Goal: Task Accomplishment & Management: Manage account settings

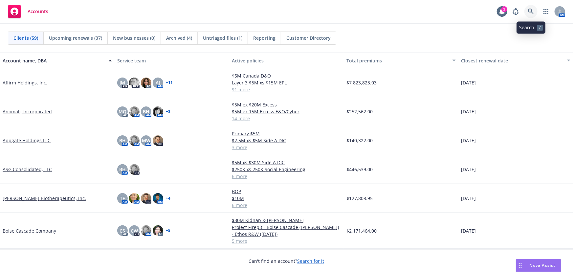
click at [530, 13] on icon at bounding box center [531, 12] width 6 height 6
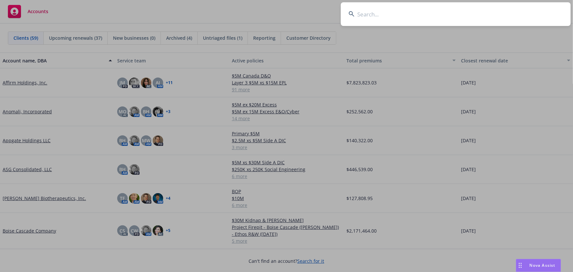
click at [427, 19] on input at bounding box center [456, 14] width 230 height 24
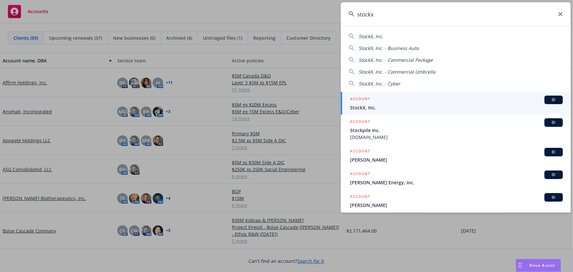
type input "stockx"
click at [419, 100] on div "ACCOUNT BI" at bounding box center [456, 100] width 213 height 9
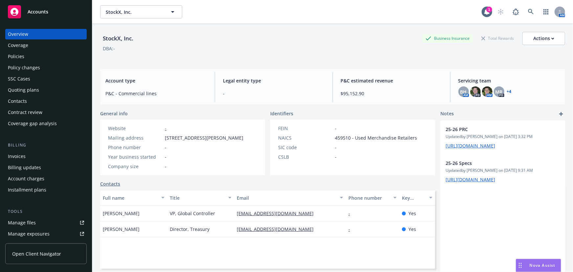
click at [24, 58] on div "Policies" at bounding box center [46, 56] width 76 height 11
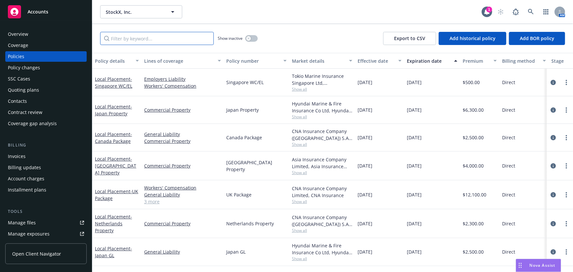
click at [182, 37] on input "Filter by keyword..." at bounding box center [157, 38] width 114 height 13
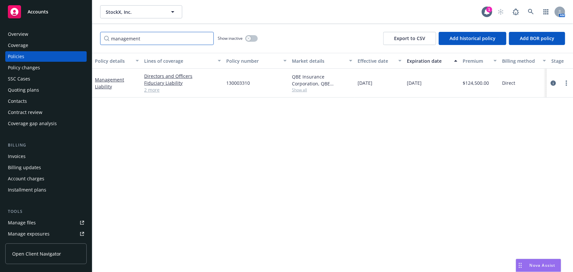
type input "management"
click at [148, 92] on link "2 more" at bounding box center [182, 89] width 77 height 7
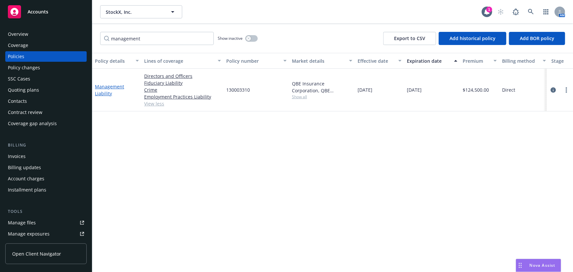
click at [102, 88] on link "Management Liability" at bounding box center [109, 89] width 29 height 13
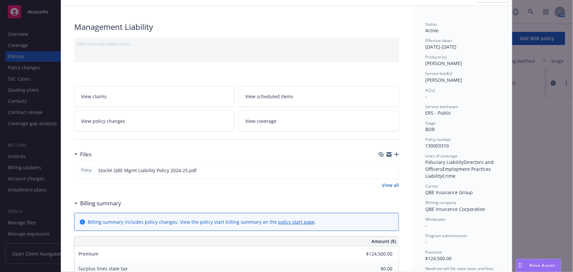
scroll to position [59, 0]
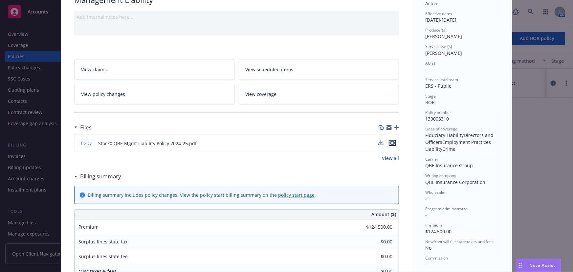
click at [392, 142] on icon "preview file" at bounding box center [392, 142] width 6 height 5
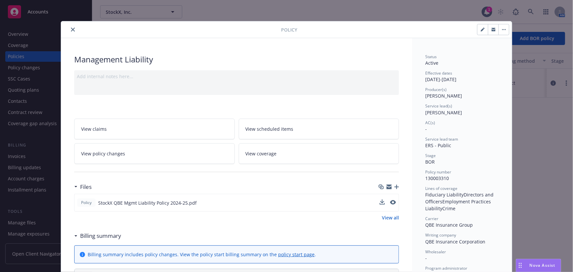
click at [72, 30] on icon "close" at bounding box center [73, 30] width 4 height 4
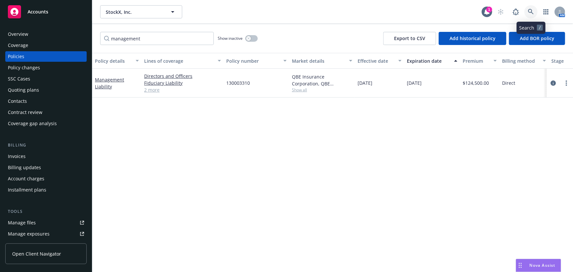
click at [533, 9] on icon at bounding box center [531, 12] width 6 height 6
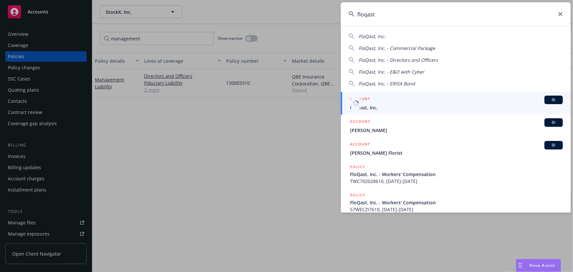
type input "floqast"
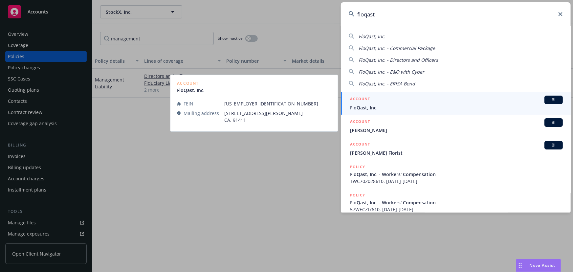
click at [441, 104] on span "FloQast, Inc." at bounding box center [456, 107] width 213 height 7
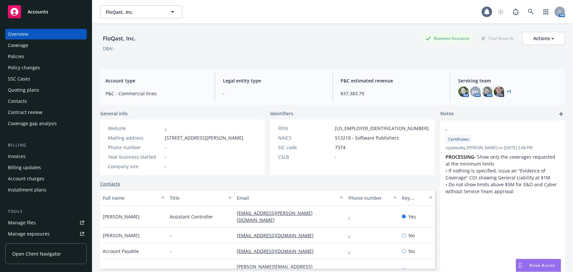
click at [61, 60] on div "Policies" at bounding box center [46, 56] width 76 height 11
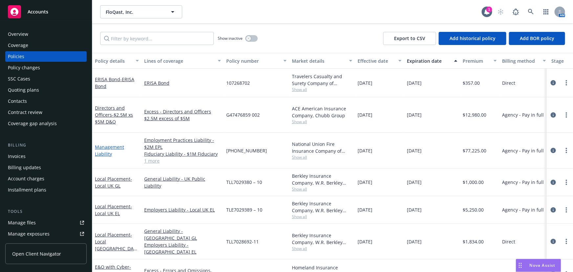
click at [118, 144] on link "Management Liability" at bounding box center [109, 150] width 29 height 13
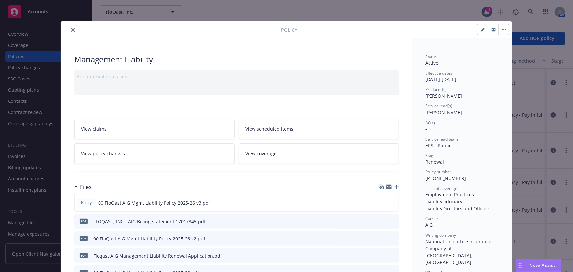
click at [396, 185] on icon "button" at bounding box center [396, 186] width 5 height 5
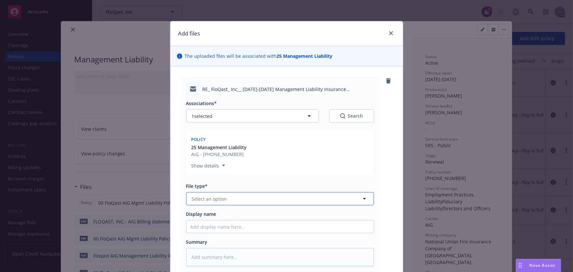
click at [247, 196] on button "Select an option" at bounding box center [280, 198] width 188 height 13
type input "policy"
drag, startPoint x: 216, startPoint y: 265, endPoint x: 225, endPoint y: 250, distance: 17.8
click at [225, 250] on div "Policy delivery" at bounding box center [279, 252] width 179 height 10
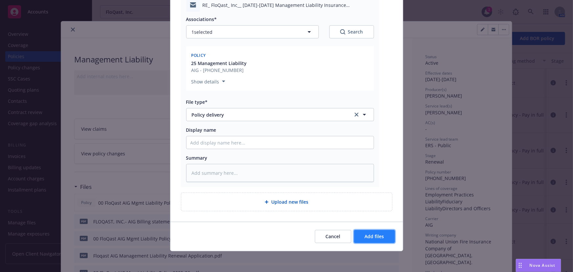
click at [365, 239] on span "Add files" at bounding box center [374, 236] width 19 height 6
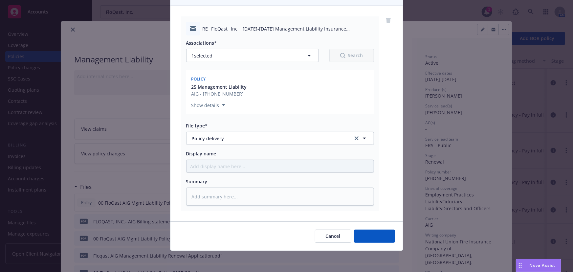
scroll to position [60, 0]
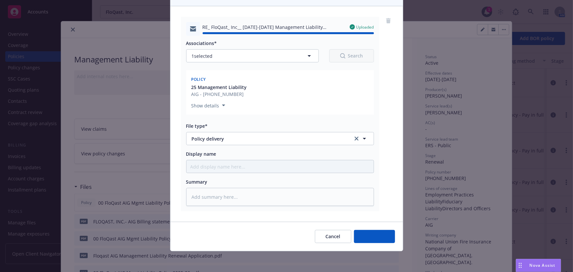
type textarea "x"
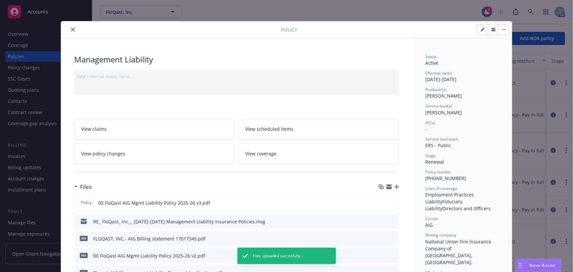
click at [71, 31] on button "close" at bounding box center [73, 30] width 8 height 8
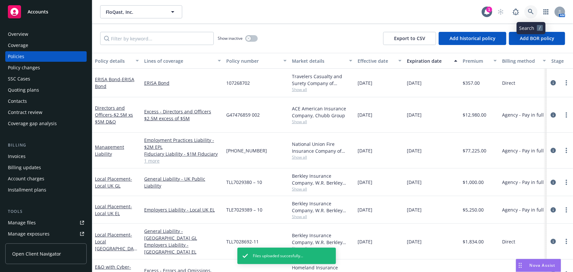
click at [529, 13] on icon at bounding box center [531, 12] width 6 height 6
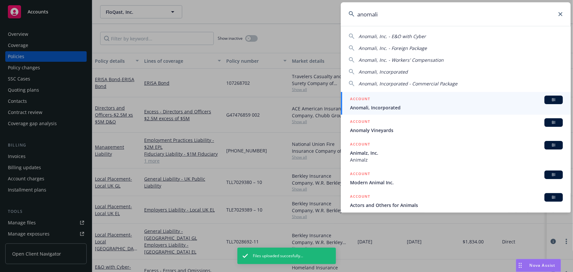
type input "anomali"
click at [427, 100] on div "ACCOUNT BI" at bounding box center [456, 100] width 213 height 9
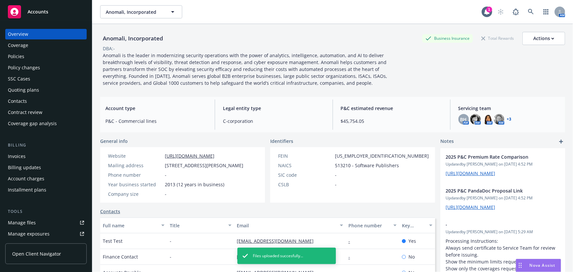
click at [36, 59] on div "Policies" at bounding box center [46, 56] width 76 height 11
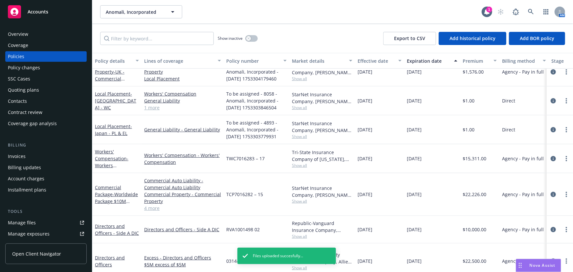
scroll to position [254, 0]
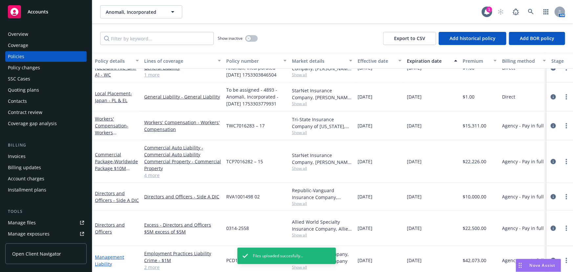
click at [113, 254] on link "Management Liability" at bounding box center [109, 260] width 29 height 13
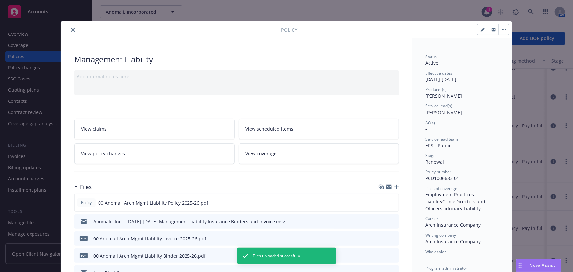
click at [396, 187] on icon "button" at bounding box center [396, 186] width 5 height 5
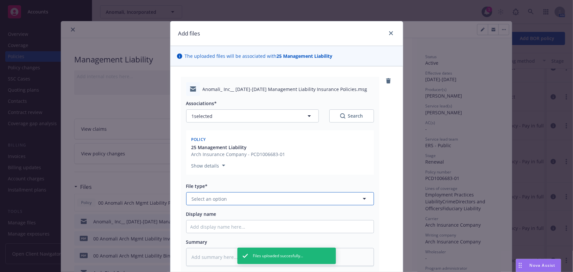
click at [265, 199] on button "Select an option" at bounding box center [280, 198] width 188 height 13
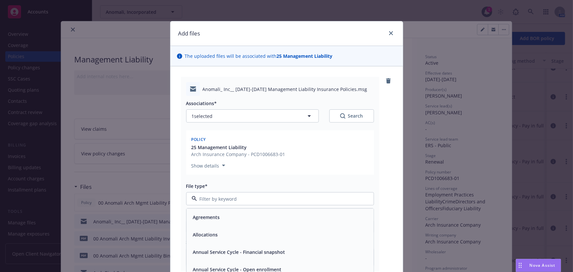
type textarea "x"
type input "policy"
click at [269, 247] on div "Policy delivery" at bounding box center [279, 252] width 179 height 10
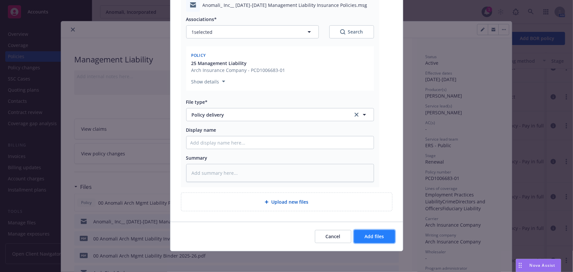
click at [361, 236] on button "Add files" at bounding box center [374, 236] width 41 height 13
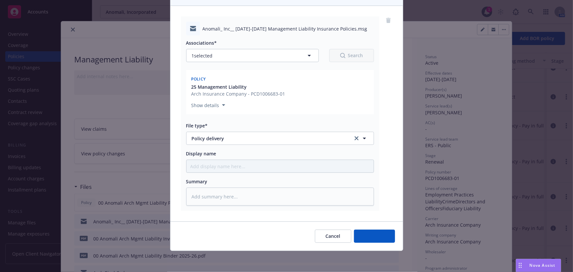
scroll to position [60, 0]
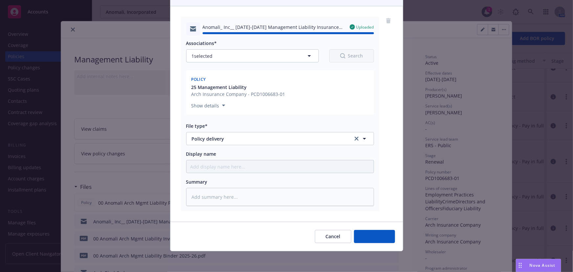
type textarea "x"
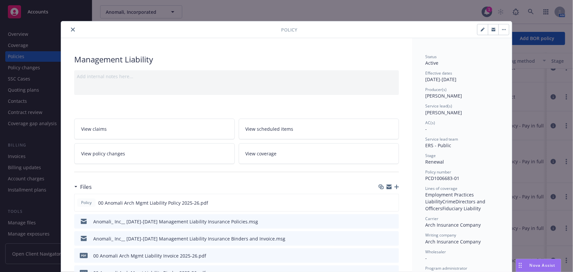
click at [69, 29] on button "close" at bounding box center [73, 30] width 8 height 8
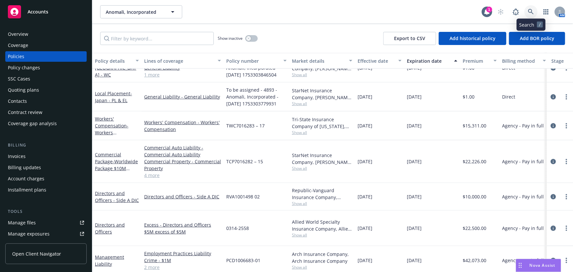
click at [531, 11] on icon at bounding box center [531, 12] width 6 height 6
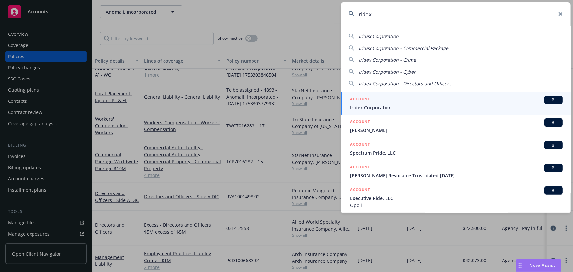
type input "iridex"
click at [435, 99] on div "ACCOUNT BI" at bounding box center [456, 100] width 213 height 9
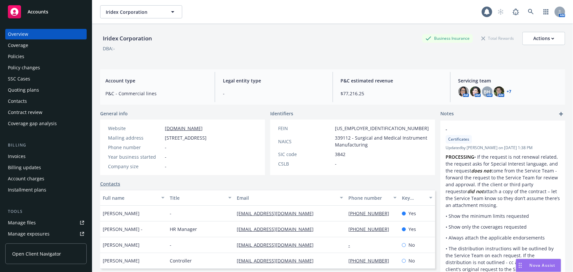
click at [35, 55] on div "Policies" at bounding box center [46, 56] width 76 height 11
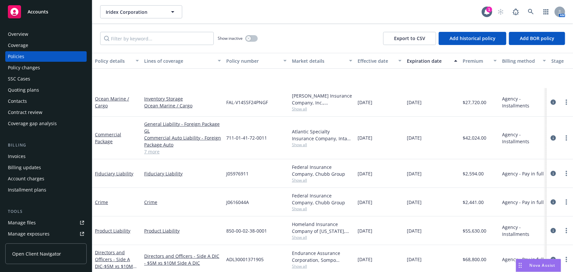
scroll to position [149, 0]
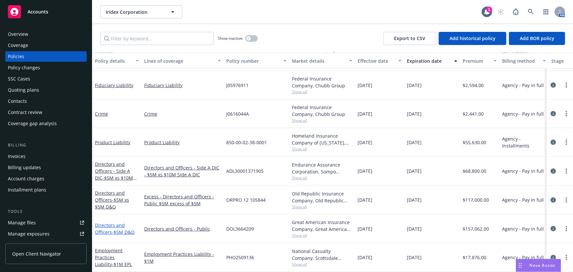
click at [120, 229] on span "- $5M D&O" at bounding box center [123, 232] width 23 height 6
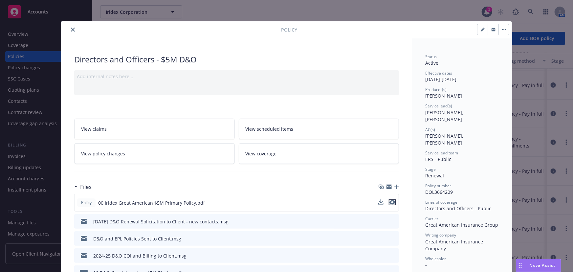
click at [391, 200] on icon "preview file" at bounding box center [392, 202] width 6 height 5
click at [65, 32] on div at bounding box center [172, 30] width 217 height 8
click at [71, 29] on icon "close" at bounding box center [73, 30] width 4 height 4
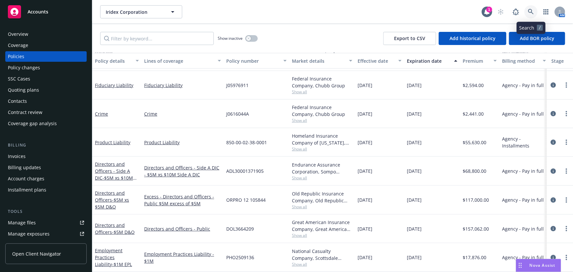
click at [530, 13] on icon at bounding box center [531, 12] width 6 height 6
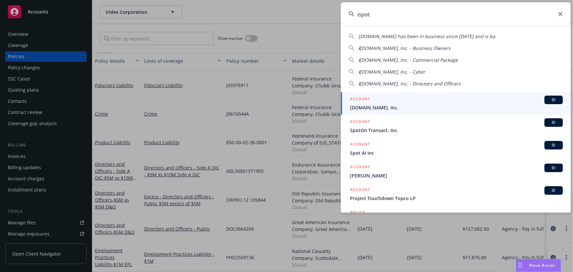
type input "ispot"
click at [438, 103] on div "ACCOUNT BI" at bounding box center [456, 100] width 213 height 9
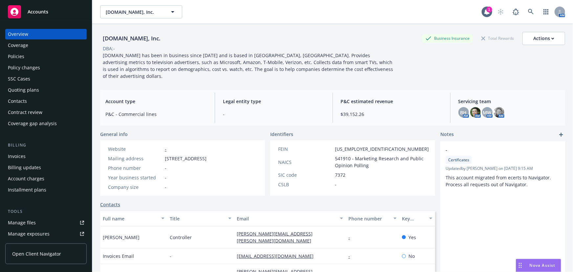
click at [54, 86] on div "Quoting plans" at bounding box center [46, 90] width 76 height 11
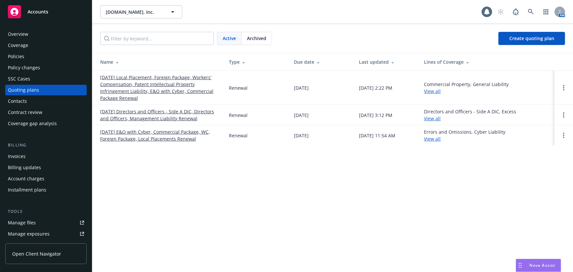
click at [161, 116] on link "08/15/25 Directors and Officers - Side A DIC, Directors and Officers, Managemen…" at bounding box center [159, 115] width 118 height 14
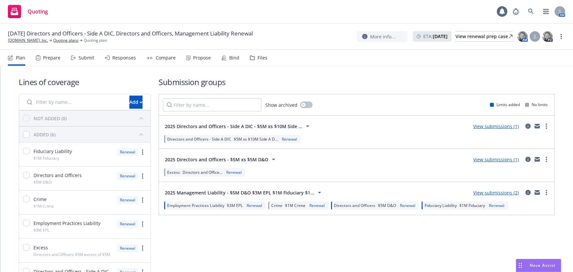
click at [237, 59] on div "Plan Prepare Submit Responses Compare Propose Bind Files" at bounding box center [137, 58] width 259 height 16
click at [233, 60] on div "Bind" at bounding box center [234, 57] width 10 height 5
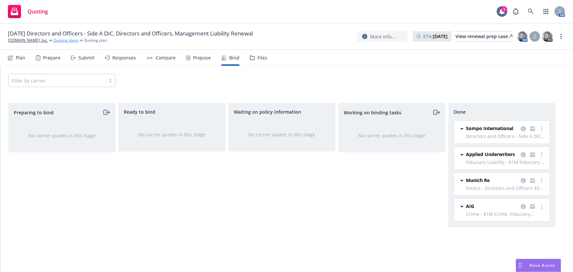
click at [53, 38] on link "Quoting plans" at bounding box center [65, 40] width 25 height 6
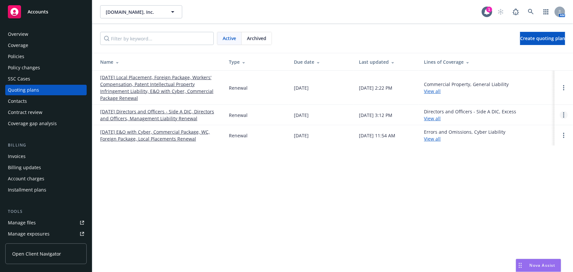
click at [565, 116] on link "Open options" at bounding box center [564, 115] width 8 height 8
click at [526, 112] on span "Archive" at bounding box center [517, 110] width 32 height 6
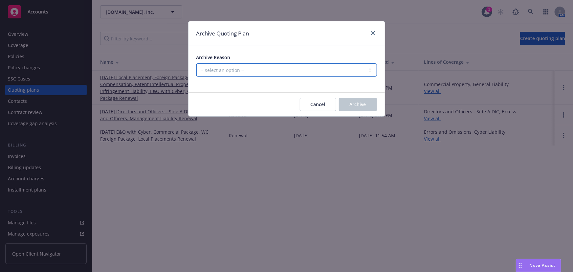
drag, startPoint x: 305, startPoint y: 71, endPoint x: 305, endPoint y: 74, distance: 3.6
click at [305, 71] on select "-- select an option -- All policies in this renewal plan are auto-renewed Creat…" at bounding box center [286, 69] width 181 height 13
select select "ARCHIVED_RENEWAL_COMPLETED"
click at [196, 63] on select "-- select an option -- All policies in this renewal plan are auto-renewed Creat…" at bounding box center [286, 69] width 181 height 13
click at [363, 105] on span "Archive" at bounding box center [358, 104] width 16 height 6
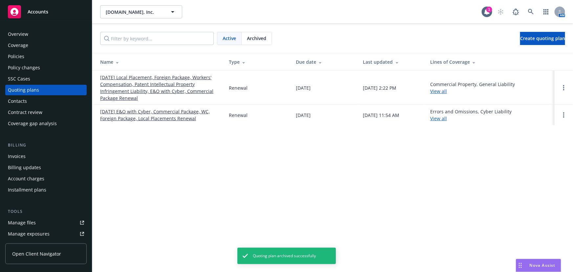
click at [43, 56] on div "Policies" at bounding box center [46, 56] width 76 height 11
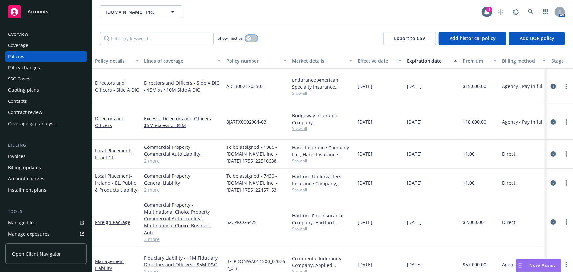
click at [253, 38] on button "button" at bounding box center [251, 38] width 12 height 7
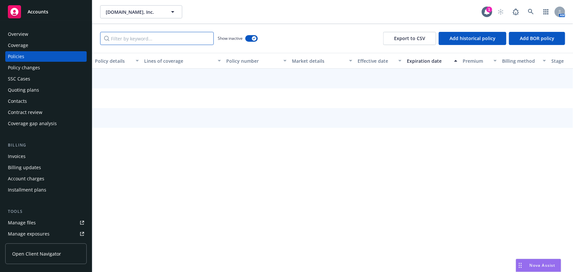
click at [177, 38] on input "Filter by keyword..." at bounding box center [157, 38] width 114 height 13
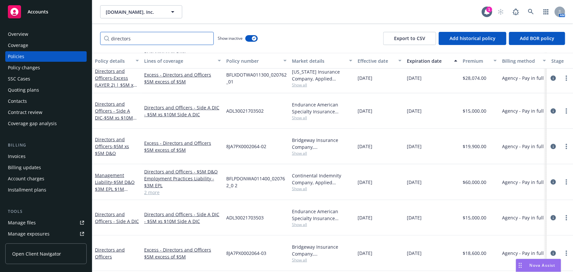
scroll to position [196, 0]
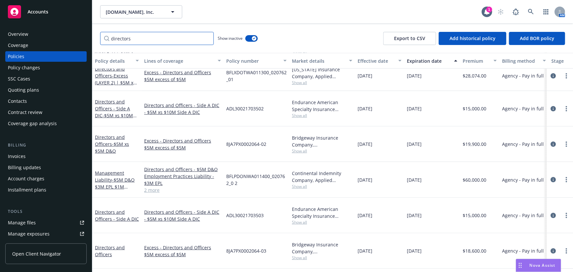
type input "directors"
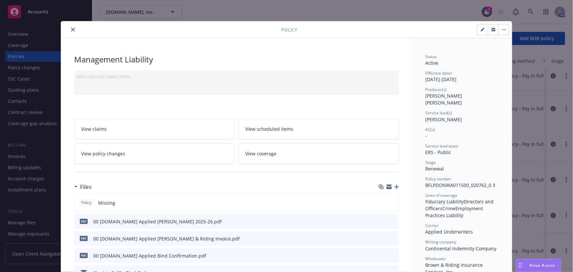
scroll to position [30, 0]
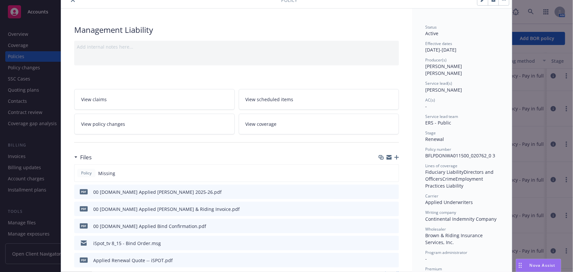
click at [379, 191] on icon "download file" at bounding box center [381, 191] width 5 height 5
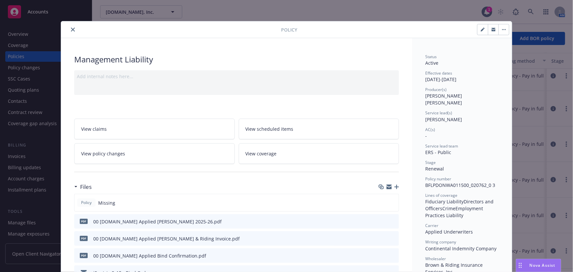
click at [72, 30] on icon "close" at bounding box center [73, 30] width 4 height 4
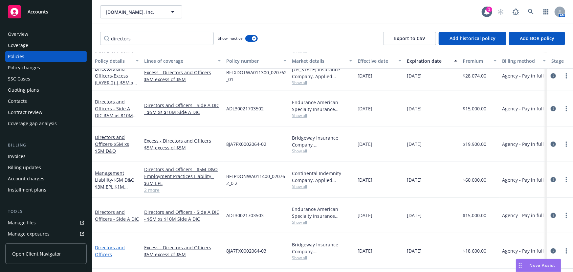
click at [121, 244] on link "Directors and Officers" at bounding box center [110, 250] width 30 height 13
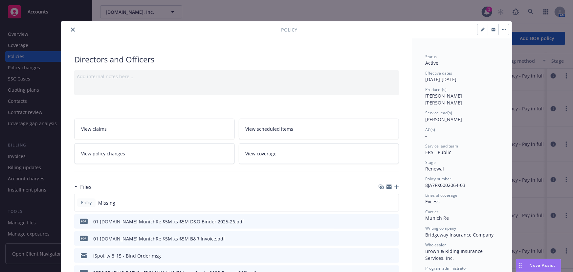
click at [379, 220] on icon "download file" at bounding box center [381, 220] width 5 height 5
click at [71, 31] on icon "close" at bounding box center [73, 30] width 4 height 4
click at [71, 30] on icon "close" at bounding box center [73, 30] width 4 height 4
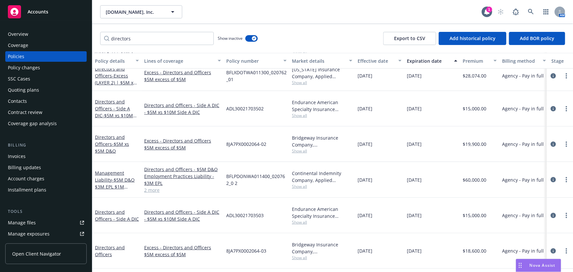
click at [72, 27] on div "Overview Coverage Policies Policy changes SSC Cases Quoting plans Contacts Cont…" at bounding box center [46, 146] width 92 height 251
click at [115, 209] on link "Directors and Officers - Side A DIC" at bounding box center [117, 215] width 44 height 13
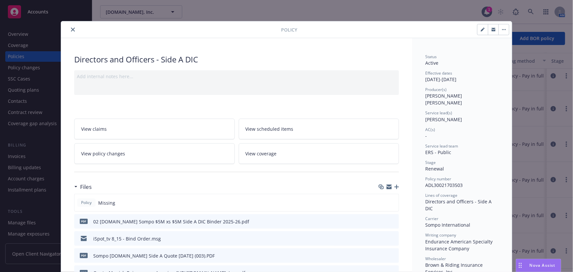
scroll to position [59, 0]
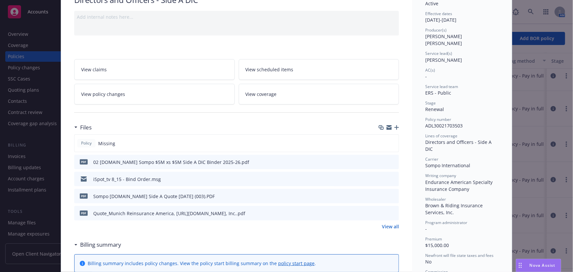
click at [382, 162] on button "download file" at bounding box center [381, 161] width 7 height 7
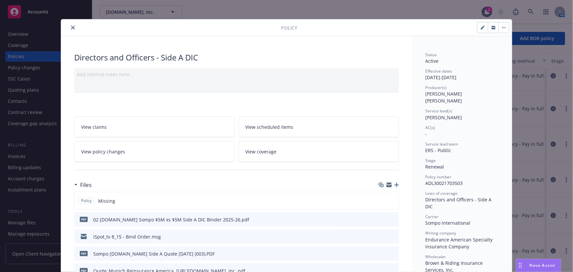
scroll to position [0, 0]
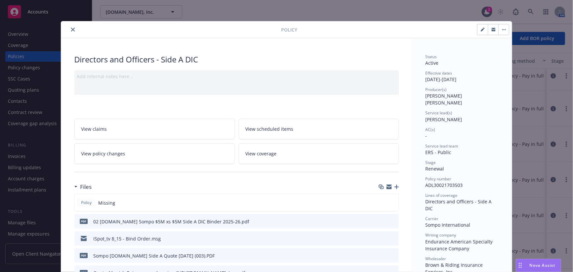
click at [74, 29] on button "close" at bounding box center [73, 30] width 8 height 8
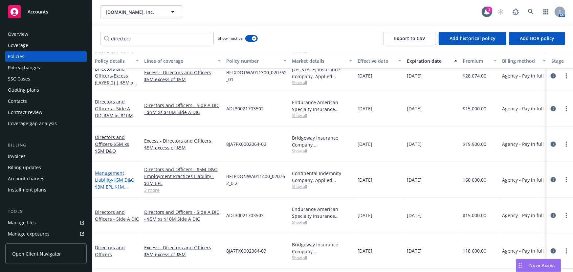
click at [126, 177] on span "- $5M D&O $3M EPL $1M Fiduciary $1M Crime" at bounding box center [115, 190] width 40 height 27
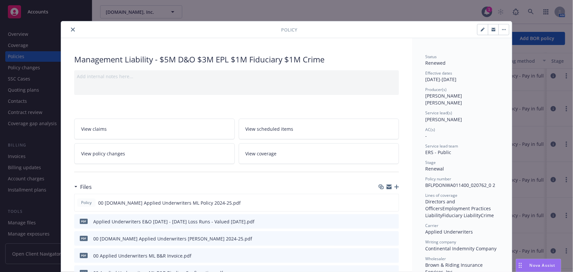
click at [381, 238] on icon "download file" at bounding box center [381, 237] width 5 height 5
click at [69, 29] on button "close" at bounding box center [73, 30] width 8 height 8
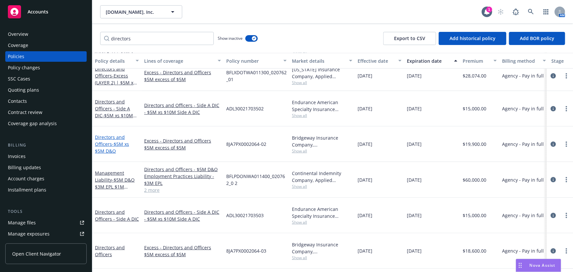
click at [118, 141] on span "- $5M xs $5M D&O" at bounding box center [112, 147] width 34 height 13
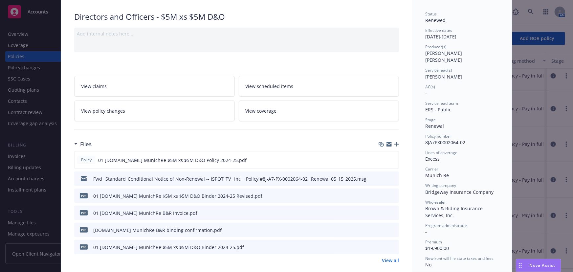
scroll to position [59, 0]
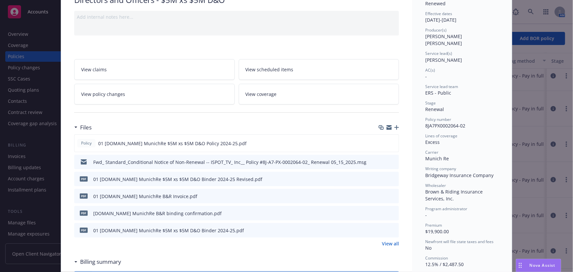
click at [380, 178] on icon "download file" at bounding box center [382, 178] width 4 height 4
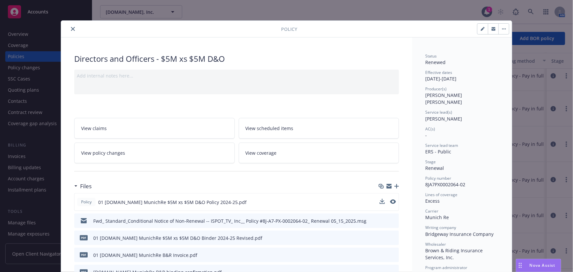
scroll to position [0, 0]
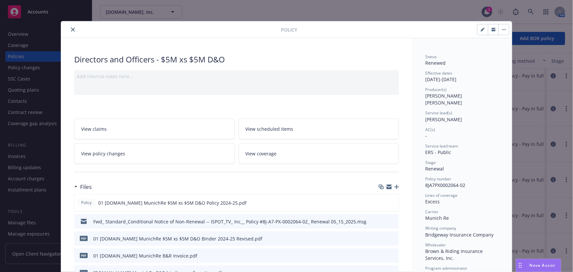
click at [71, 30] on icon "close" at bounding box center [73, 30] width 4 height 4
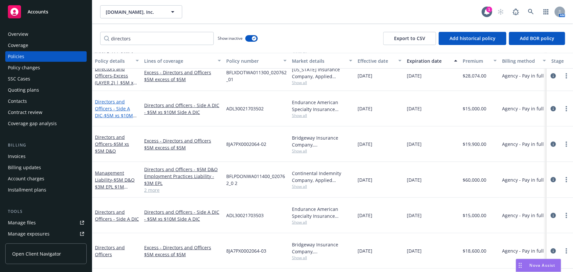
click at [129, 112] on span "- $5M xs $10M Side A DIC" at bounding box center [116, 118] width 42 height 13
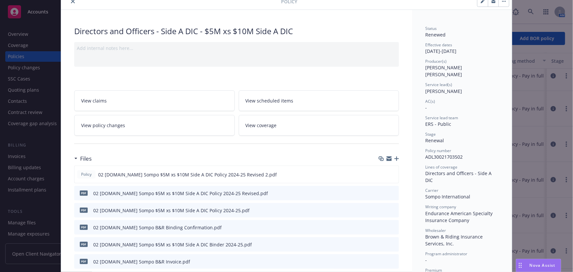
scroll to position [30, 0]
click at [381, 242] on icon "download file" at bounding box center [382, 242] width 4 height 4
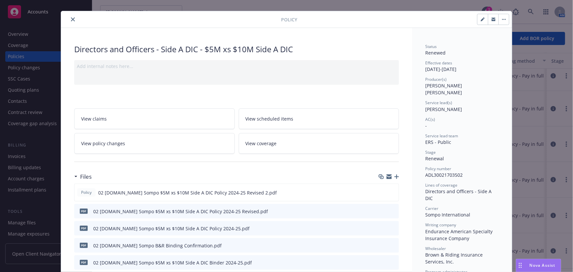
scroll to position [0, 0]
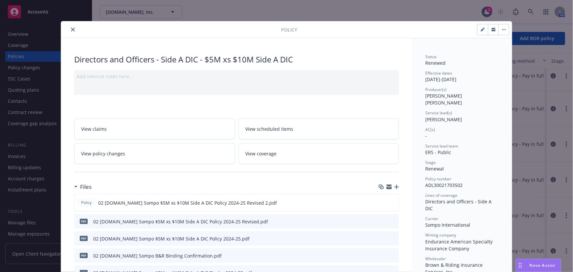
click at [71, 30] on icon "close" at bounding box center [73, 30] width 4 height 4
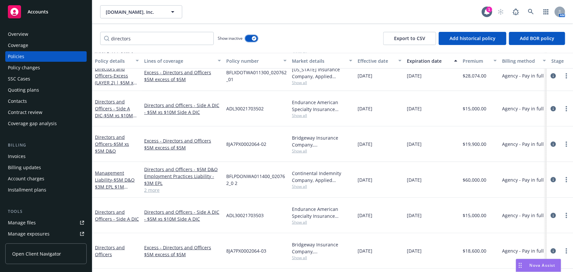
click at [256, 38] on div "button" at bounding box center [254, 38] width 5 height 5
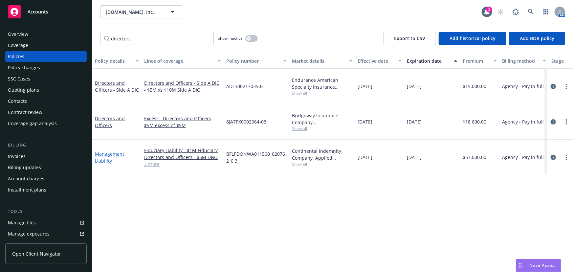
click at [108, 151] on link "Management Liability" at bounding box center [109, 157] width 29 height 13
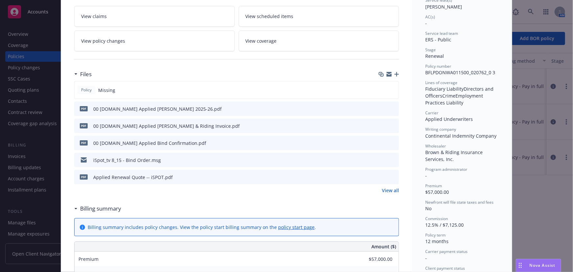
scroll to position [109, 0]
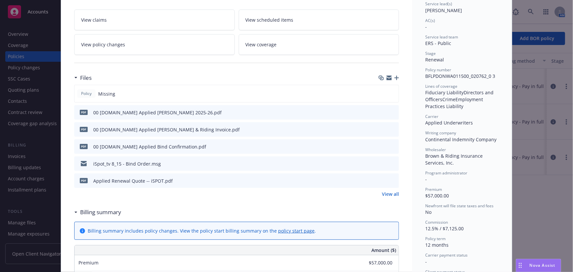
click at [391, 179] on icon "preview file" at bounding box center [393, 180] width 6 height 5
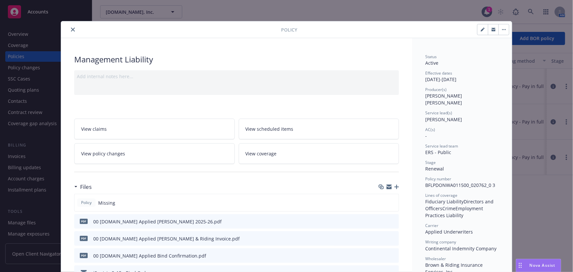
click at [73, 28] on button "close" at bounding box center [73, 30] width 8 height 8
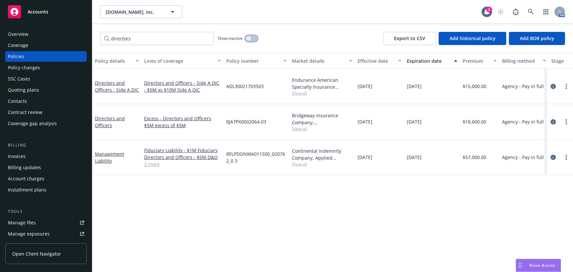
click at [252, 36] on button "button" at bounding box center [251, 38] width 12 height 7
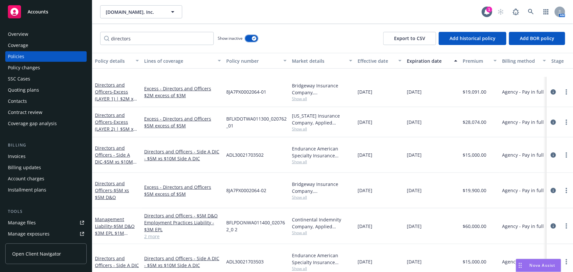
scroll to position [196, 0]
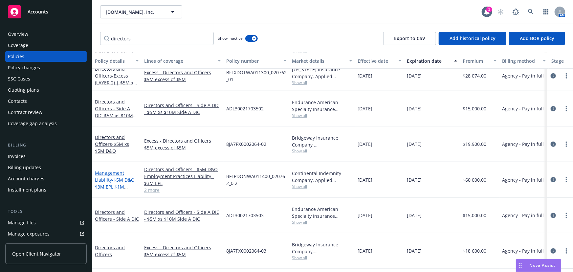
click at [112, 177] on span "- $5M D&O $3M EPL $1M Fiduciary $1M Crime" at bounding box center [115, 190] width 40 height 27
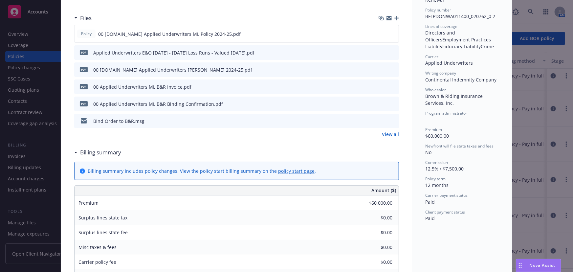
scroll to position [79, 0]
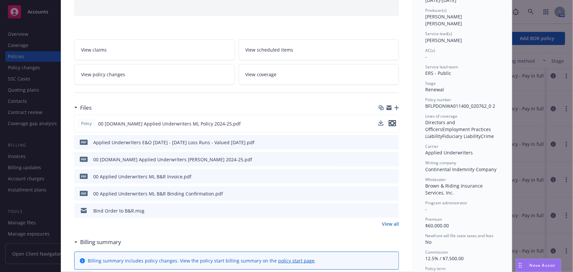
click at [390, 121] on icon "preview file" at bounding box center [392, 123] width 6 height 5
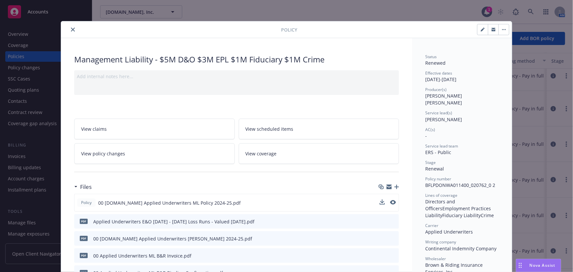
click at [70, 33] on button "close" at bounding box center [73, 30] width 8 height 8
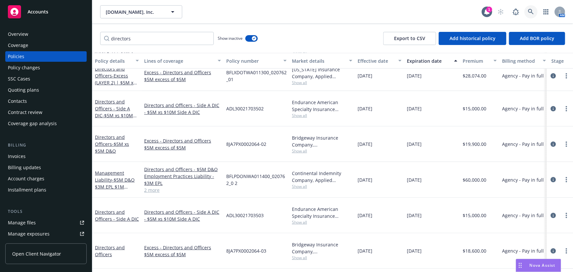
click at [532, 10] on icon at bounding box center [531, 12] width 6 height 6
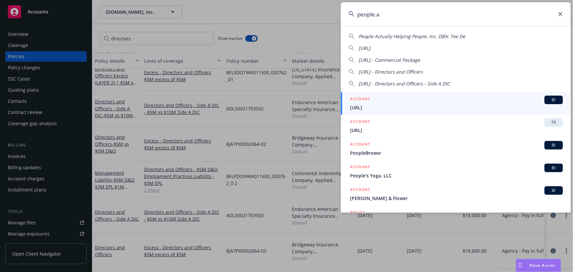
type input "people.a"
click at [394, 101] on div "ACCOUNT BI" at bounding box center [456, 100] width 213 height 9
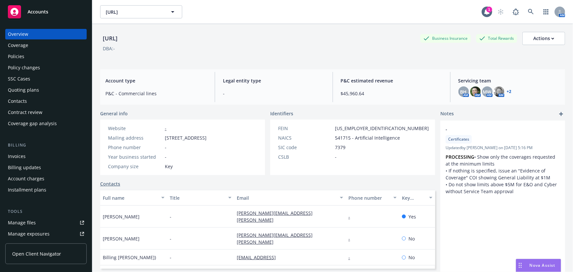
click at [27, 57] on div "Policies" at bounding box center [46, 56] width 76 height 11
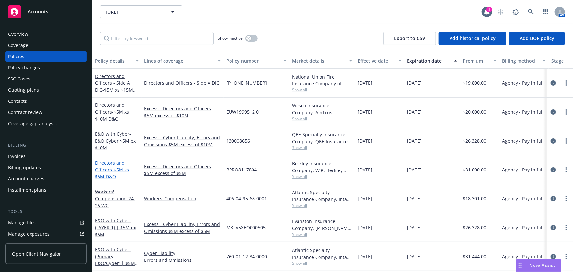
click at [108, 168] on link "Directors and Officers - $5M xs $5M D&O" at bounding box center [112, 170] width 34 height 20
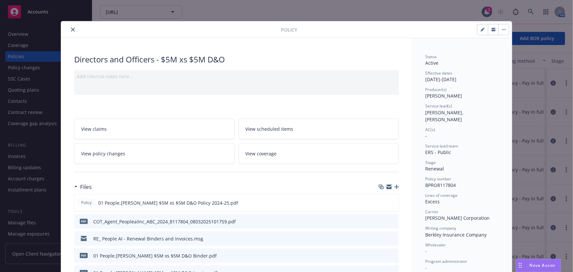
click at [71, 31] on icon "close" at bounding box center [73, 30] width 4 height 4
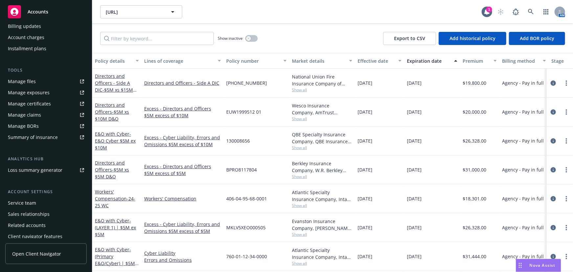
scroll to position [156, 0]
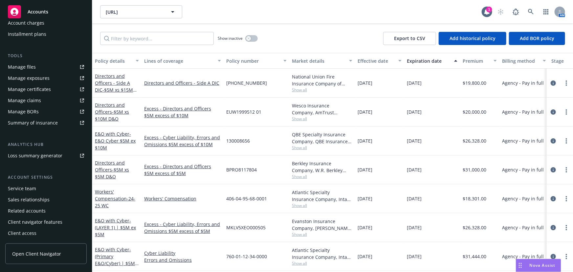
click at [46, 187] on div "Service team" at bounding box center [46, 188] width 76 height 11
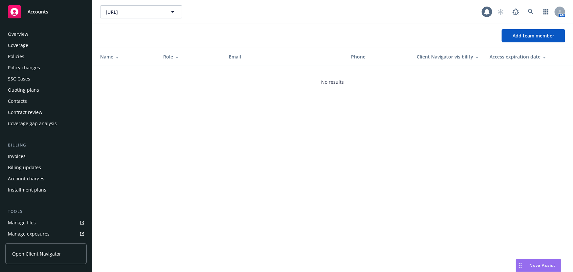
scroll to position [156, 0]
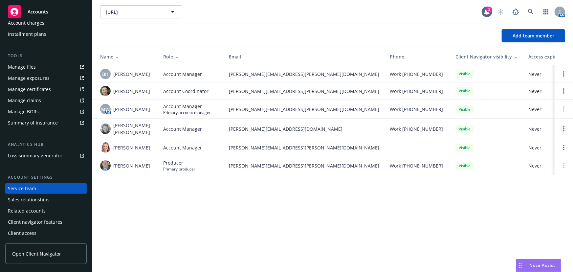
click at [561, 126] on link "Open options" at bounding box center [564, 129] width 8 height 8
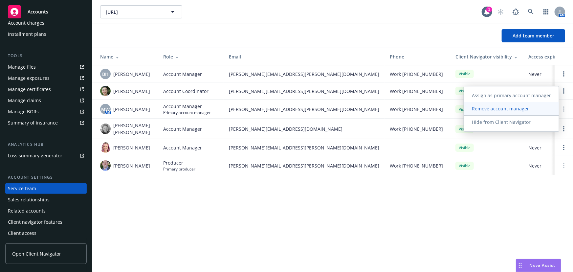
click at [524, 110] on span "Remove account manager" at bounding box center [500, 108] width 73 height 6
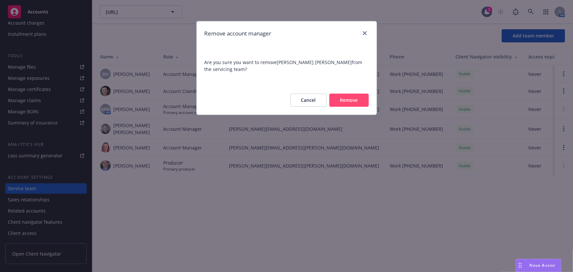
click at [348, 97] on button "Remove" at bounding box center [348, 100] width 39 height 13
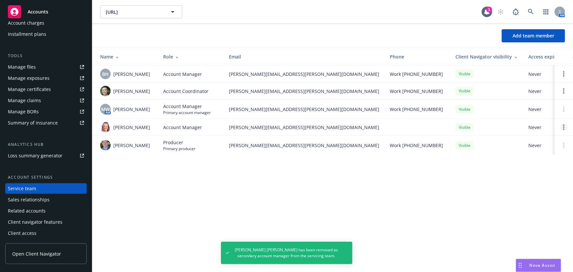
click at [563, 127] on link "Open options" at bounding box center [564, 127] width 8 height 8
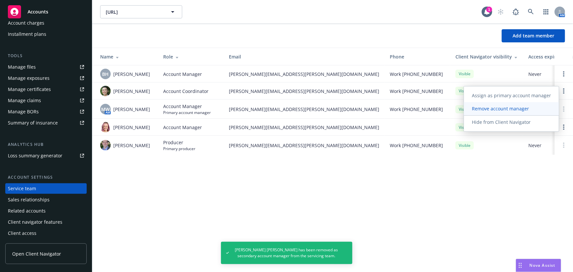
click at [504, 110] on span "Remove account manager" at bounding box center [500, 108] width 73 height 6
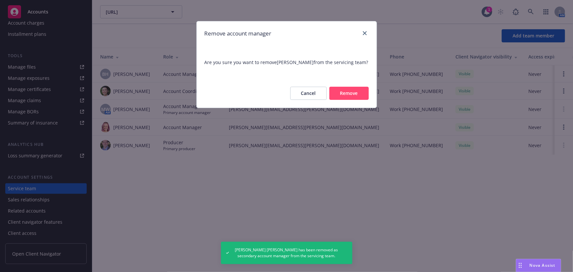
click at [358, 93] on button "Remove" at bounding box center [348, 93] width 39 height 13
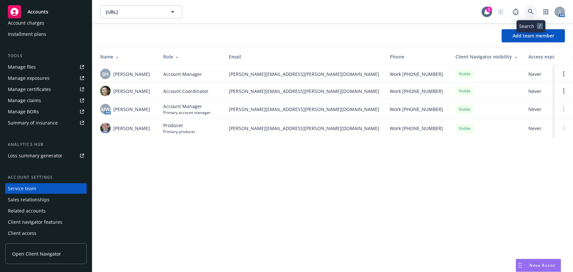
click at [535, 11] on link at bounding box center [530, 11] width 13 height 13
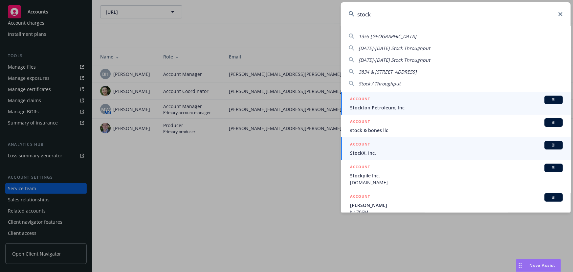
type input "stock"
click at [469, 149] on span "StockX, Inc." at bounding box center [456, 152] width 213 height 7
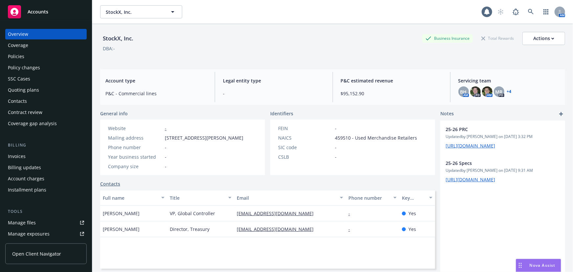
click at [33, 60] on div "Policies" at bounding box center [46, 56] width 76 height 11
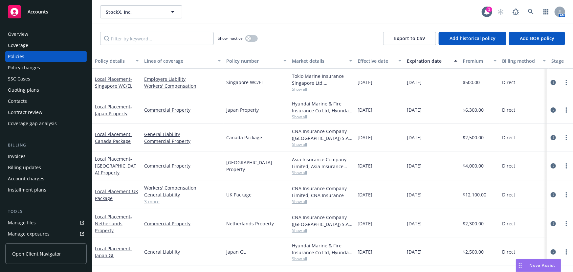
click at [61, 94] on div "Quoting plans" at bounding box center [46, 90] width 76 height 11
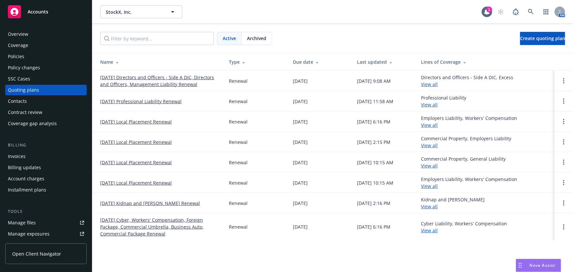
click at [186, 84] on link "08/31/25 Directors and Officers - Side A DIC, Directors and Officers, Managemen…" at bounding box center [159, 81] width 118 height 14
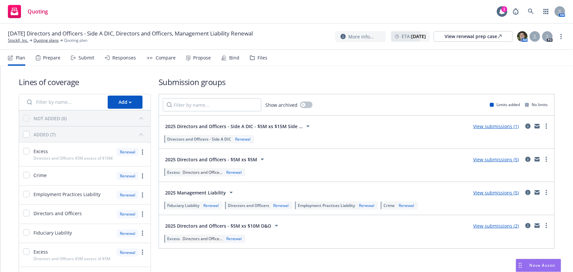
click at [85, 57] on div "Submit" at bounding box center [86, 57] width 16 height 5
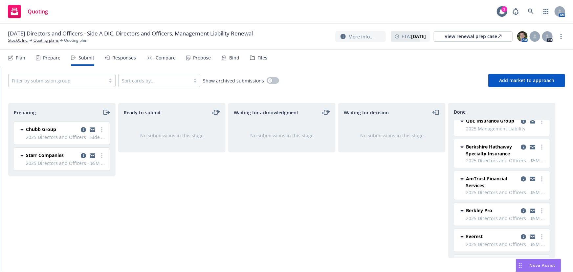
scroll to position [197, 0]
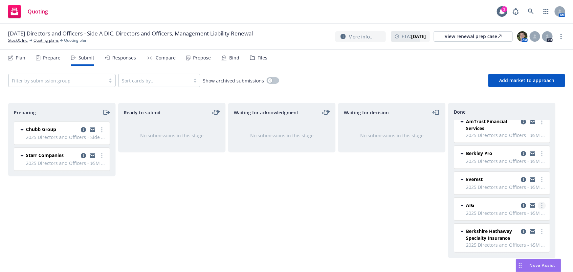
click at [538, 207] on link "more" at bounding box center [542, 206] width 8 height 8
click at [522, 153] on span "Add accepted decision" at bounding box center [508, 153] width 66 height 6
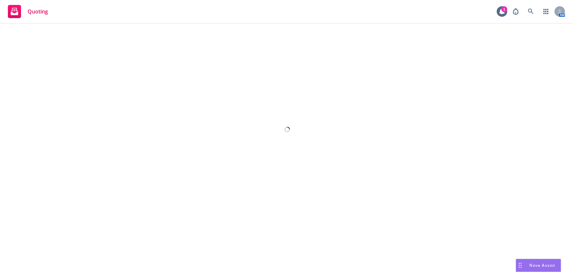
select select "12"
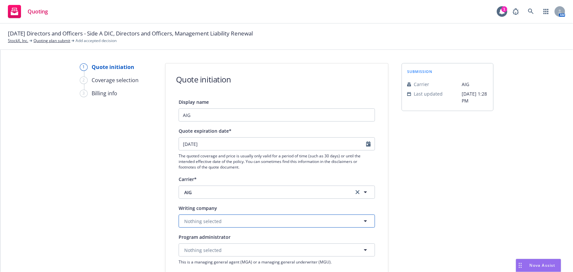
click at [231, 221] on button "Nothing selected" at bounding box center [277, 220] width 196 height 13
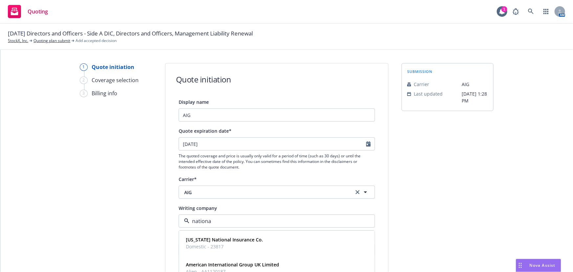
type input "national"
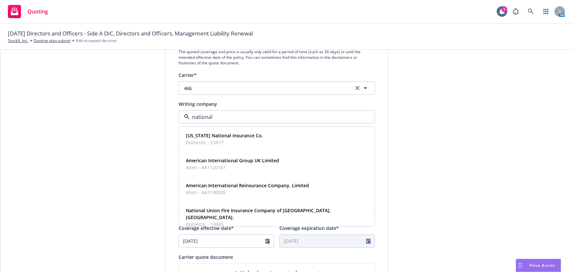
scroll to position [119, 0]
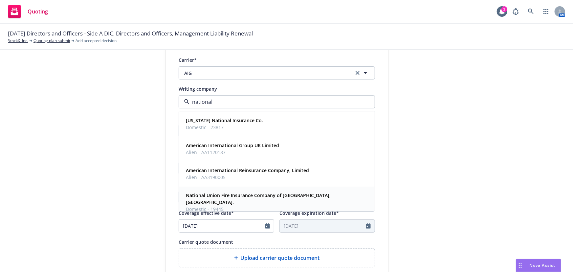
click at [299, 197] on strong "National Union Fire Insurance Company of Pittsburgh, Pa." at bounding box center [258, 198] width 145 height 13
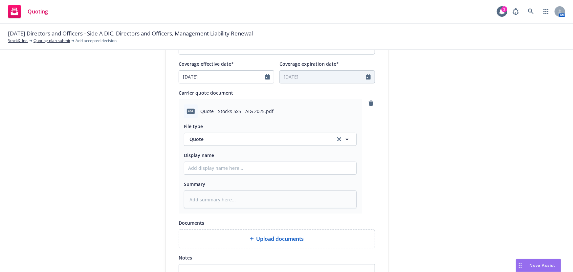
scroll to position [268, 0]
click at [244, 170] on input "Display name" at bounding box center [270, 167] width 172 height 12
type input "0"
type textarea "x"
type input "01"
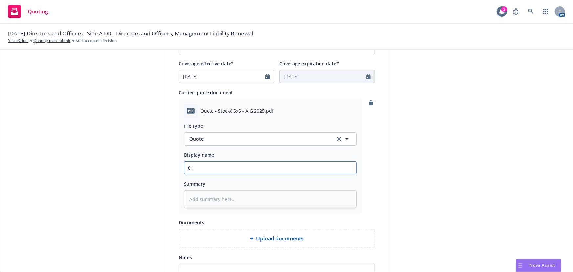
type textarea "x"
type input "01"
type textarea "x"
type input "01 S"
type textarea "x"
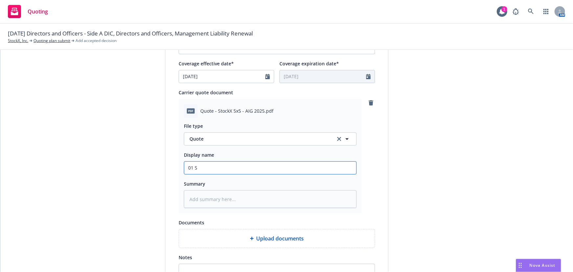
type input "01 St"
type textarea "x"
type input "01 Sto"
type textarea "x"
type input "01 Stoc"
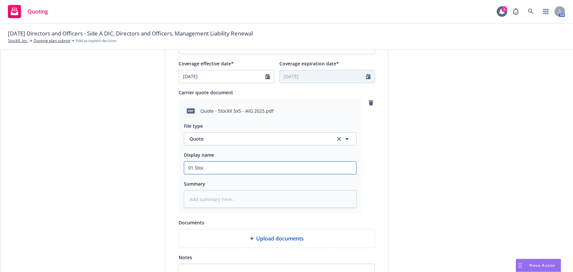
type textarea "x"
type input "01 Stock"
type textarea "x"
type input "01 StockX"
type textarea "x"
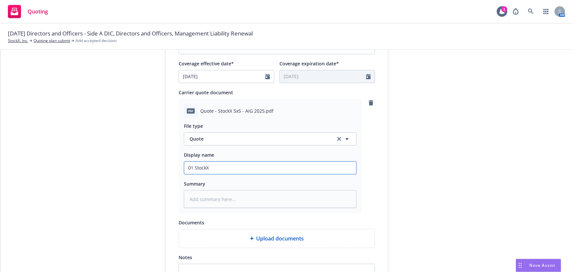
type input "01 StockX"
type textarea "x"
type input "01 StockX A"
type textarea "x"
type input "01 StockX AI"
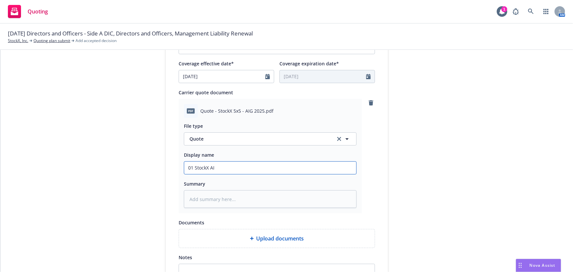
type textarea "x"
type input "01 StockX AIG"
type textarea "x"
type input "01 StockX AIG"
type textarea "x"
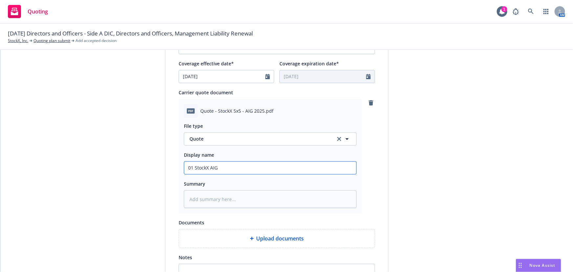
type input "01 StockX AIG $"
type textarea "x"
type input "01 StockX AIG $5"
type textarea "x"
type input "01 StockX AIG $2"
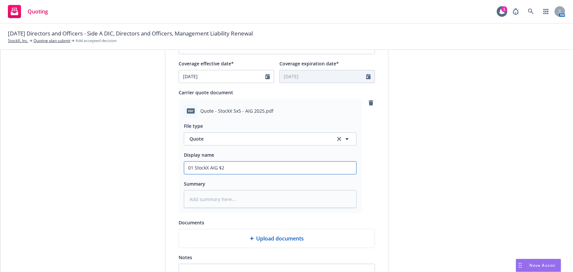
type textarea "x"
type input "01 StockX AIG $2M"
type textarea "x"
type input "01 StockX AIG $2M"
type textarea "x"
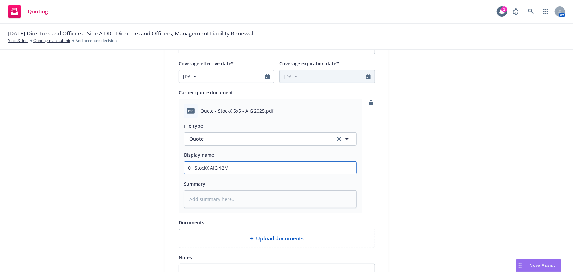
type input "01 StockX AIG $2M x"
type textarea "x"
type input "01 StockX AIG $2M xs"
type textarea "x"
type input "01 StockX AIG $2M xs"
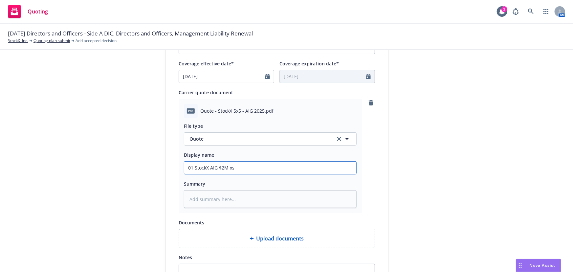
type textarea "x"
type input "01 StockX AIG $2M xs $"
type textarea "x"
type input "01 StockX AIG $2M xs $3"
type textarea "x"
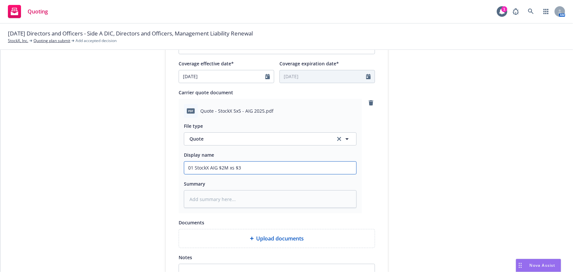
type input "01 StockX AIG $2M xs $3M"
type textarea "x"
type input "01 StockX AIG $2M xs $3M"
type textarea "x"
type input "01 StockX AIG $2M xs $3M E"
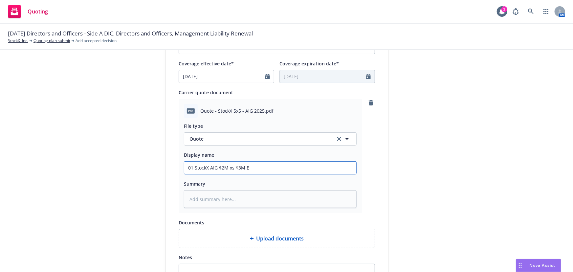
type textarea "x"
type input "01 StockX AIG $2M xs $3M EP"
type textarea "x"
type input "01 StockX AIG $2M xs $3M EPL"
type textarea "x"
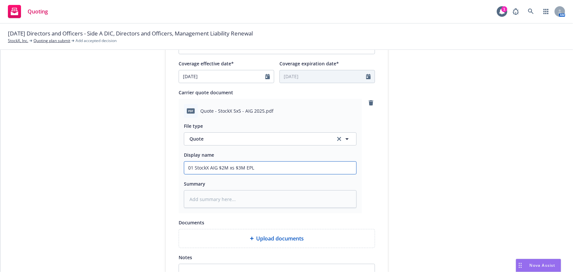
type input "01 StockX AIG $2M xs $3M EPL"
type textarea "x"
type input "01 StockX AIG $2M xs $3M EPL Q"
type textarea "x"
type input "01 StockX AIG $2M xs $3M EPL Qu"
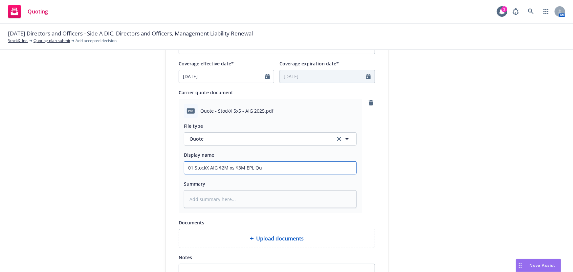
type textarea "x"
type input "01 StockX AIG $2M xs $3M EPL Quo"
type textarea "x"
type input "01 StockX AIG $2M xs $3M EPL Quot"
type textarea "x"
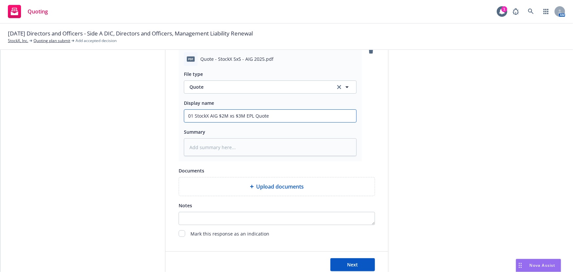
scroll to position [339, 0]
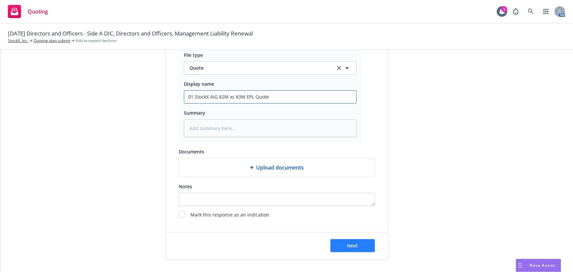
type input "01 StockX AIG $2M xs $3M EPL Quote"
click at [364, 249] on button "Next" at bounding box center [352, 245] width 45 height 13
type textarea "x"
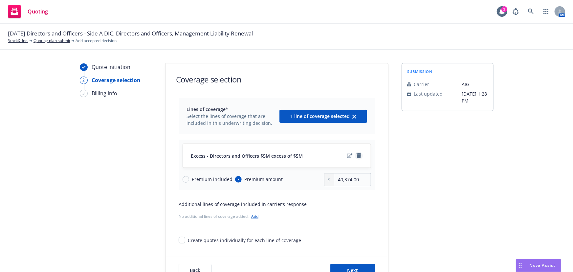
click at [357, 154] on icon "remove" at bounding box center [358, 155] width 5 height 5
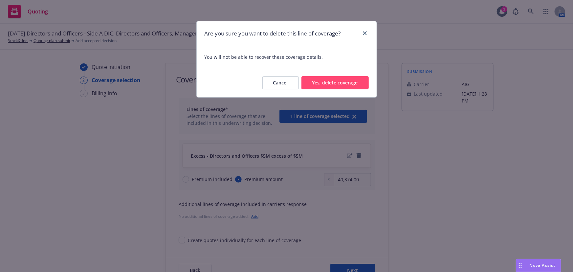
click at [342, 83] on button "Yes, delete coverage" at bounding box center [334, 82] width 67 height 13
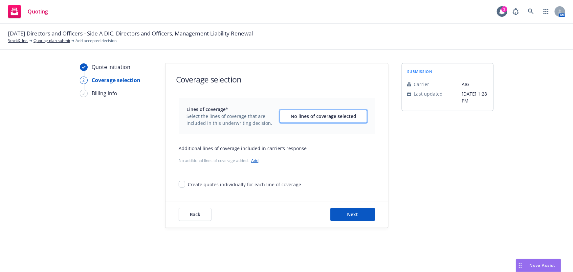
click at [332, 121] on div "No lines of coverage selected" at bounding box center [323, 116] width 66 height 12
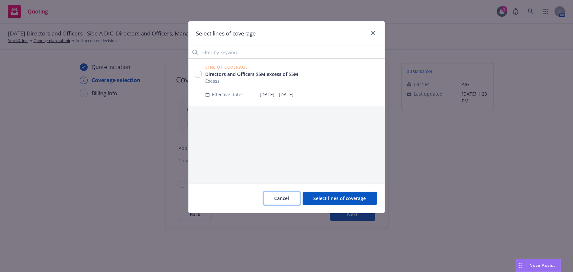
click at [287, 200] on span "Cancel" at bounding box center [281, 198] width 15 height 6
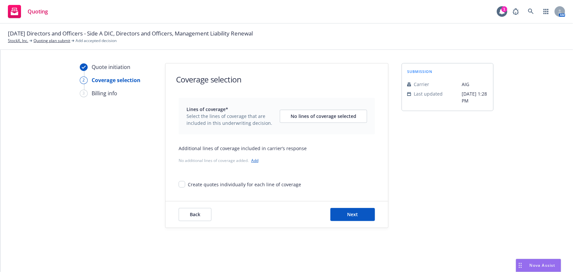
click at [258, 159] on link "Add" at bounding box center [254, 161] width 7 height 6
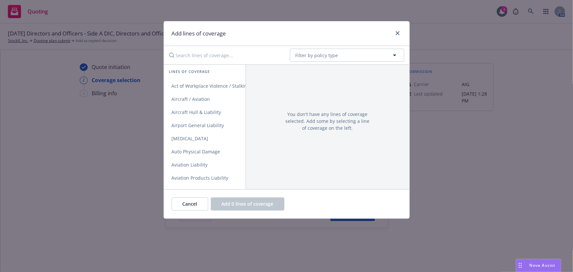
click at [235, 60] on input "Search lines of coverage..." at bounding box center [224, 55] width 119 height 13
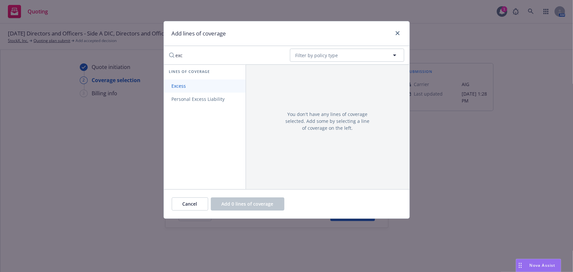
type input "exc"
click at [227, 88] on link "Excess" at bounding box center [205, 85] width 82 height 13
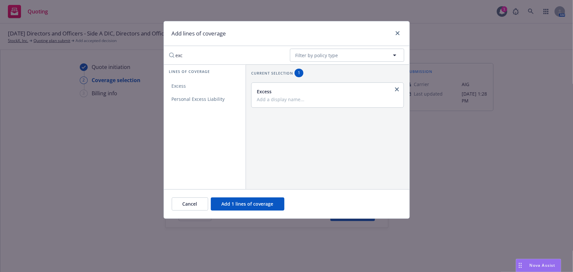
click at [336, 101] on input "Add a display name..." at bounding box center [327, 99] width 140 height 6
drag, startPoint x: 360, startPoint y: 102, endPoint x: 230, endPoint y: 102, distance: 129.6
click at [230, 102] on div "Lines of coverage Excess Personal Excess Liability Current selection 1 Excess $…" at bounding box center [287, 126] width 246 height 125
type input "$2M xs $3M EPL"
click at [251, 195] on div "Cancel Add 1 lines of coverage" at bounding box center [287, 203] width 246 height 29
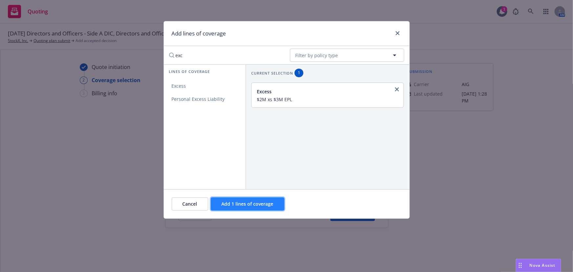
click at [251, 203] on span "Add 1 lines of coverage" at bounding box center [248, 204] width 52 height 6
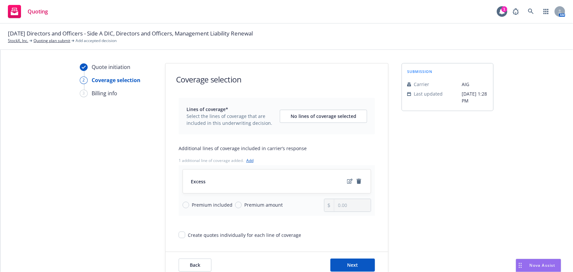
click at [244, 203] on span "Premium amount" at bounding box center [263, 204] width 38 height 7
click at [242, 203] on input "Premium amount" at bounding box center [238, 205] width 7 height 7
radio input "true"
drag, startPoint x: 351, startPoint y: 204, endPoint x: 283, endPoint y: 205, distance: 68.6
click at [283, 205] on div "Premium included Premium amount 0.00" at bounding box center [276, 205] width 188 height 13
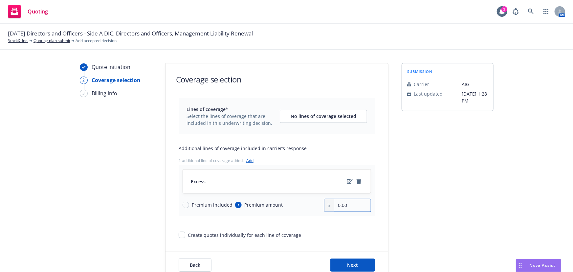
drag, startPoint x: 359, startPoint y: 202, endPoint x: 258, endPoint y: 205, distance: 101.5
click at [258, 205] on div "Premium included Premium amount 0.00" at bounding box center [276, 205] width 188 height 13
type input "14,000.00"
click at [347, 180] on icon "edit" at bounding box center [350, 181] width 6 height 5
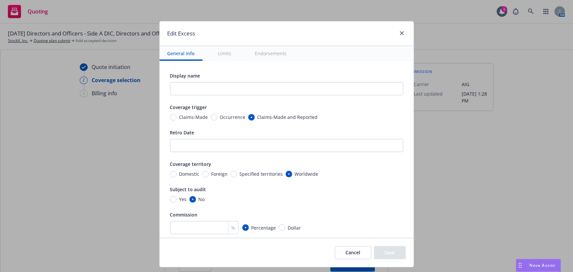
scroll to position [59, 0]
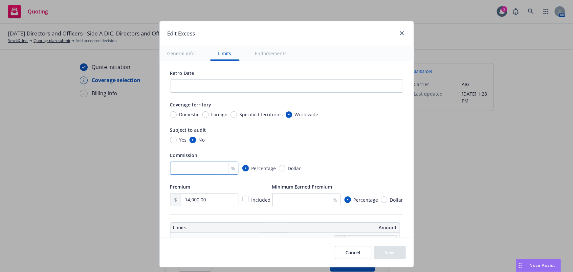
click at [201, 170] on input "number" at bounding box center [204, 167] width 68 height 13
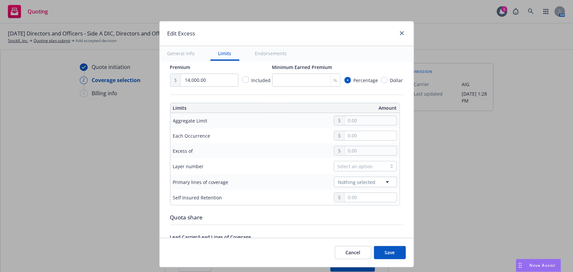
type input "16.5"
click at [362, 116] on input "text" at bounding box center [371, 120] width 52 height 9
type input "2,000,000.00"
click at [363, 161] on button "$2,000,000.00" at bounding box center [364, 161] width 56 height 12
click at [355, 151] on input "text" at bounding box center [371, 150] width 52 height 9
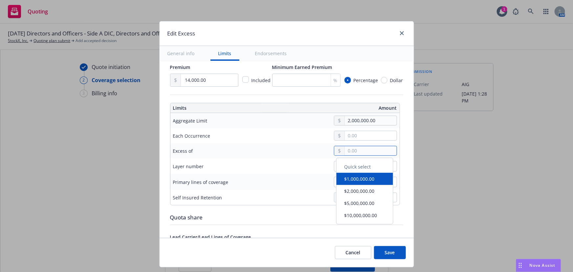
type input "3.00"
type input "$2M excess of $3"
type input "30.00"
type input "$2M excess of $30"
type input "300.00"
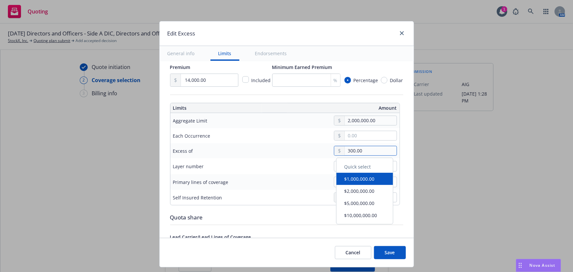
type input "$2M excess of $300"
type input "3,000.00"
type input "$2M excess of $3K"
type input "30,000.00"
type input "$2M excess of $30K"
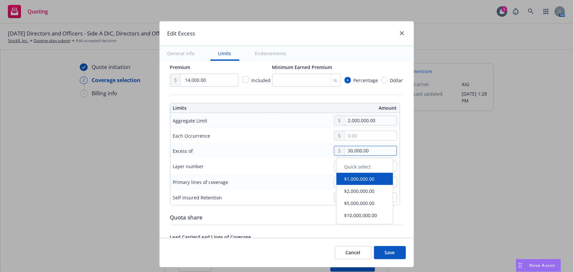
type input "300,000.00"
type input "$2M excess of $300K"
type input "3,000,000.00"
type input "$2M excess of $3M"
type input "3,000,000.00"
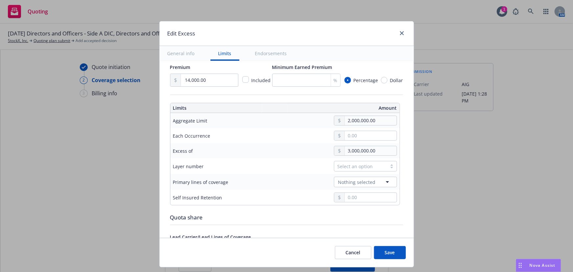
click at [302, 163] on div "Select an option" at bounding box center [333, 166] width 125 height 11
click at [368, 167] on div "Select an option" at bounding box center [360, 166] width 46 height 7
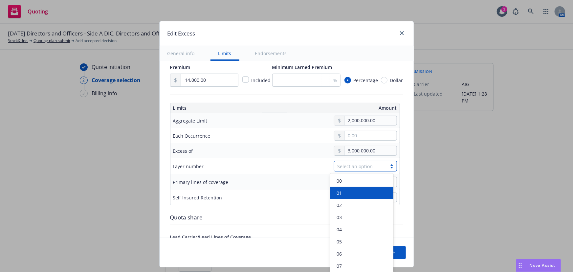
click at [353, 195] on div "01" at bounding box center [361, 192] width 55 height 7
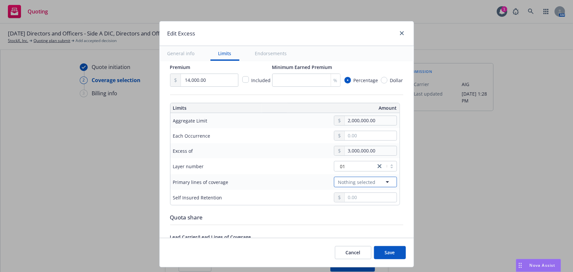
click at [356, 183] on span "Nothing selected" at bounding box center [356, 182] width 37 height 7
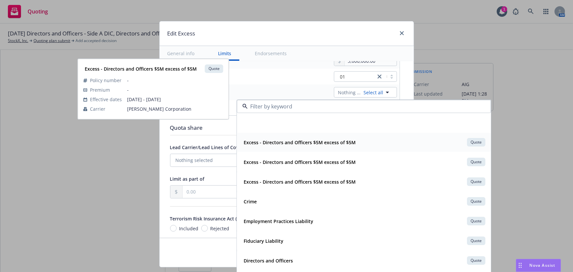
scroll to position [119, 0]
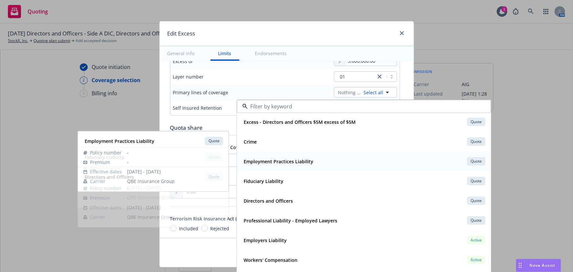
click at [300, 160] on strong "Employment Practices Liability" at bounding box center [279, 161] width 70 height 6
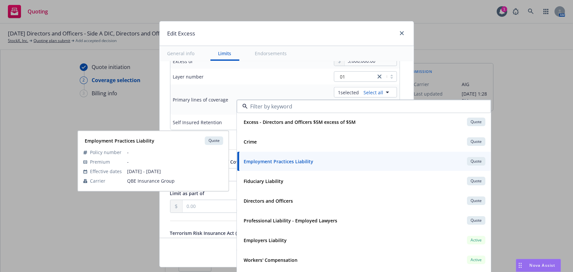
type input "Employment Practices Liability $2M excess of $3M"
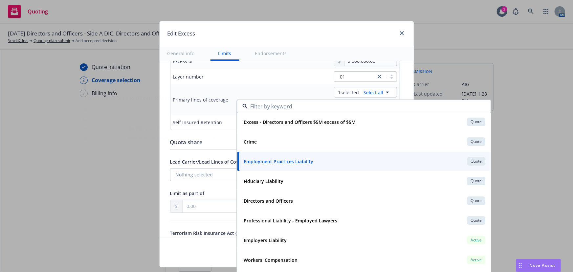
click at [216, 85] on td "Primary lines of coverage" at bounding box center [219, 99] width 98 height 30
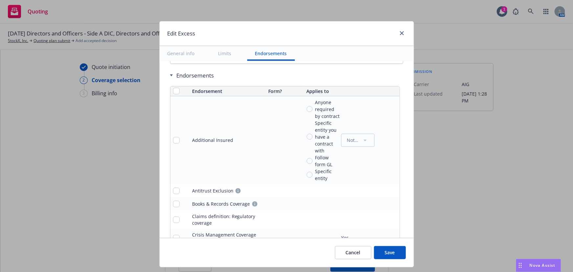
scroll to position [507, 0]
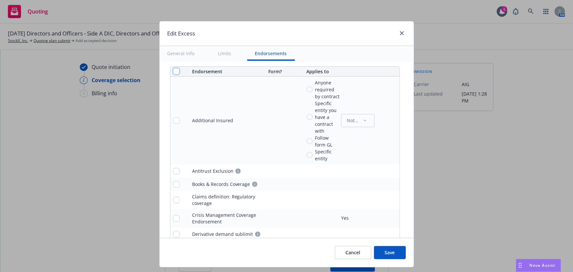
click at [174, 72] on input "checkbox" at bounding box center [176, 71] width 7 height 7
checkbox input "true"
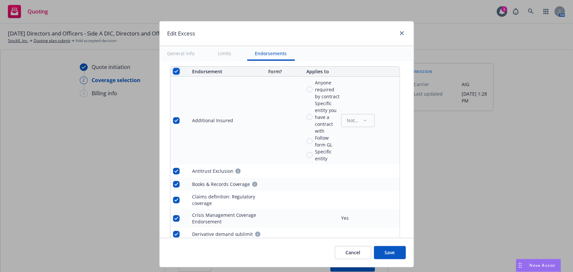
checkbox input "true"
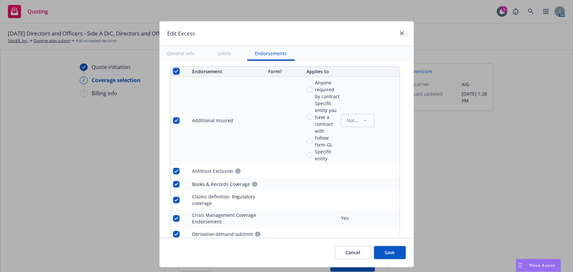
checkbox input "true"
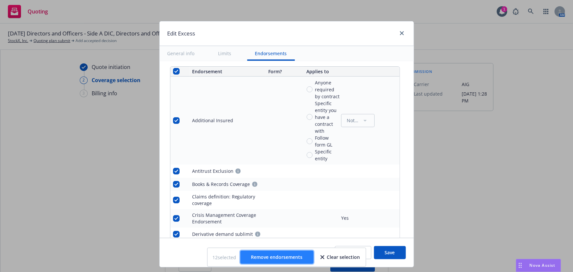
click at [278, 259] on span "Remove endorsements" at bounding box center [277, 257] width 52 height 6
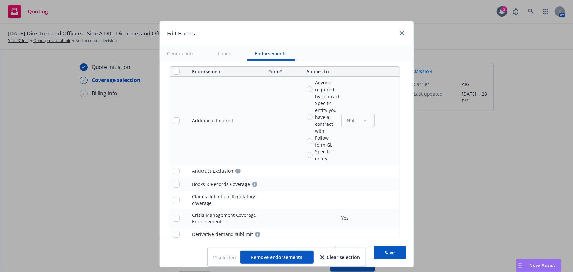
scroll to position [396, 0]
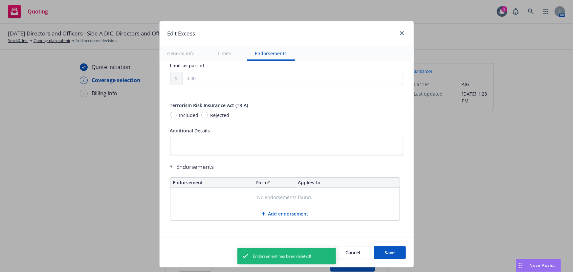
click at [276, 212] on button "Add endorsement" at bounding box center [284, 213] width 229 height 13
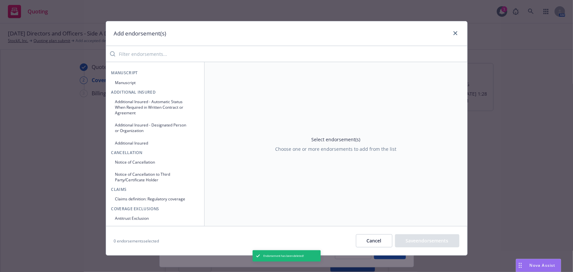
click at [179, 58] on input "search" at bounding box center [291, 53] width 352 height 13
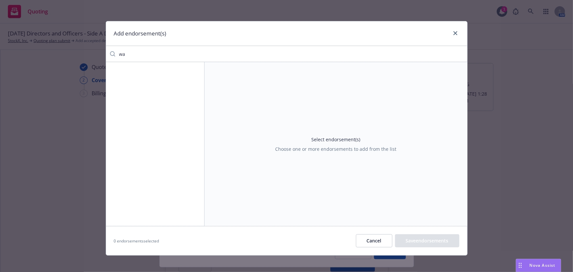
type input "w"
type input "workpl"
click at [382, 237] on button "Cancel" at bounding box center [374, 240] width 36 height 13
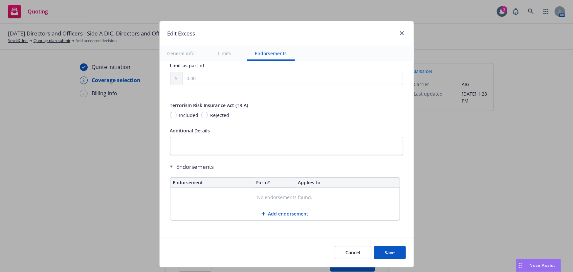
click at [391, 253] on button "Save" at bounding box center [390, 252] width 32 height 13
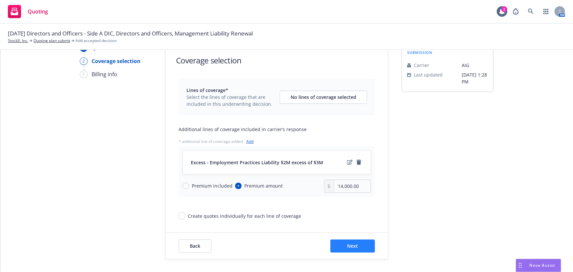
scroll to position [19, 0]
click at [368, 244] on button "Next" at bounding box center [352, 245] width 45 height 13
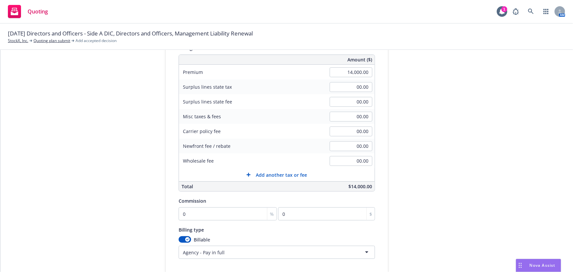
scroll to position [109, 0]
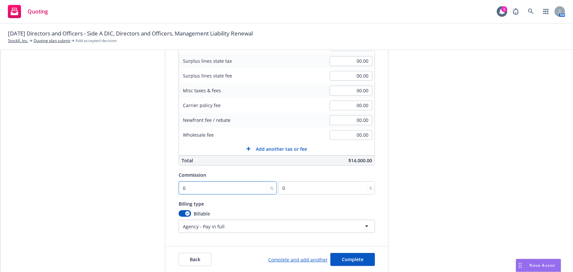
click at [204, 187] on input "0" at bounding box center [228, 187] width 98 height 13
type input "1"
type input "140"
type input "16"
type input "2240"
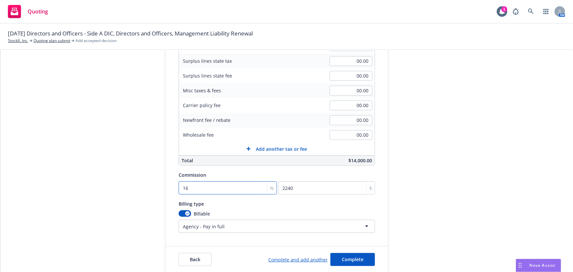
type input "16.5"
type input "2310"
type input "16.5"
click at [342, 256] on span "Complete" at bounding box center [353, 259] width 22 height 6
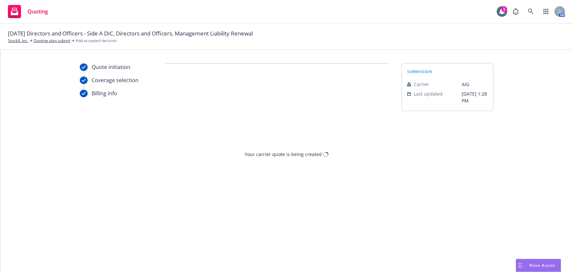
scroll to position [0, 0]
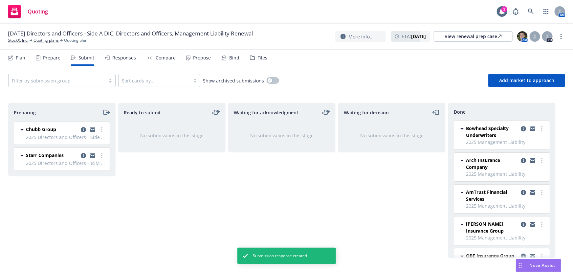
click at [116, 60] on div "Responses" at bounding box center [124, 57] width 24 height 5
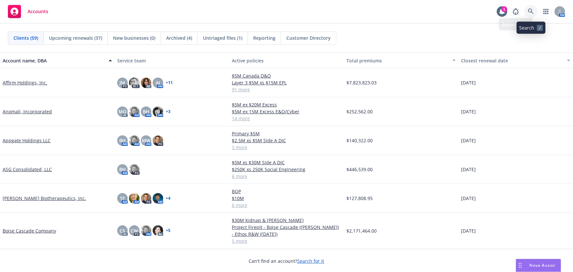
click at [532, 15] on link at bounding box center [530, 11] width 13 height 13
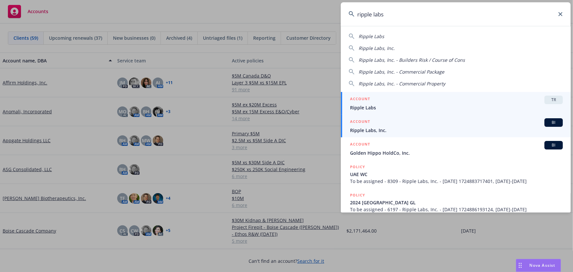
type input "ripple labs"
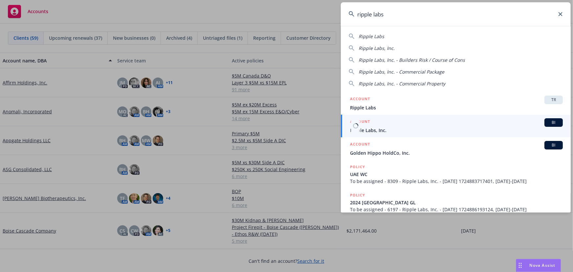
click at [390, 121] on div "ACCOUNT BI" at bounding box center [456, 122] width 213 height 9
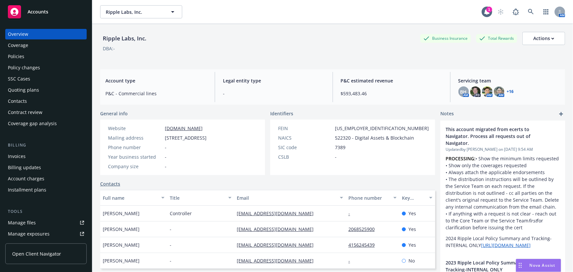
click at [59, 90] on div "Quoting plans" at bounding box center [46, 90] width 76 height 11
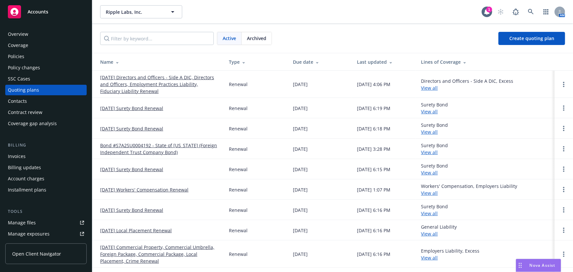
click at [173, 82] on link "[DATE] Directors and Officers - Side A DIC, Directors and Officers, Employment …" at bounding box center [159, 84] width 118 height 21
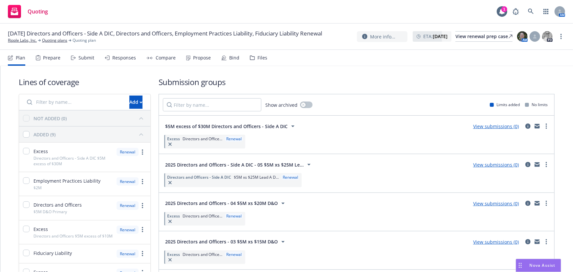
click at [88, 58] on div "Submit" at bounding box center [86, 57] width 16 height 5
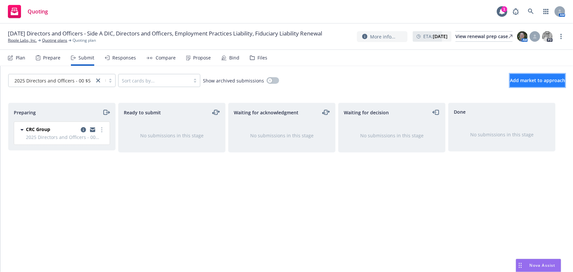
click at [522, 83] on span "Add market to approach" at bounding box center [537, 80] width 55 height 6
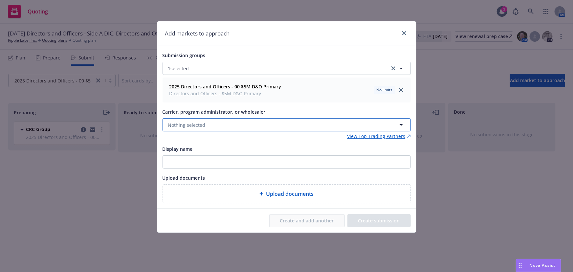
click at [226, 126] on button "Nothing selected" at bounding box center [286, 124] width 248 height 13
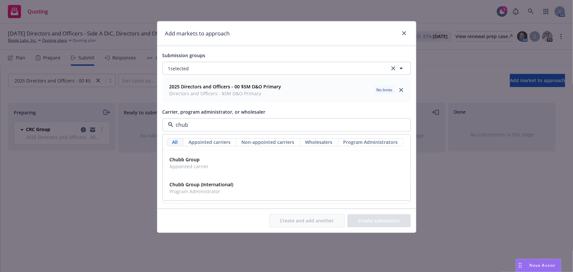
type input "chubb"
click at [234, 168] on div "Chubb Group Appointed carrier" at bounding box center [286, 163] width 239 height 16
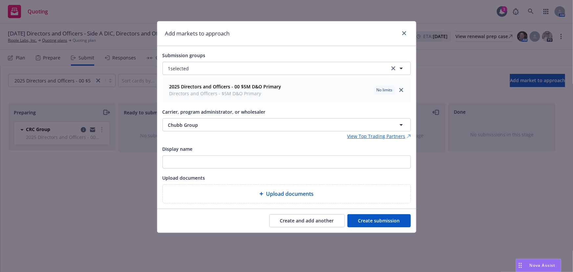
click at [388, 223] on button "Create submission" at bounding box center [378, 220] width 63 height 13
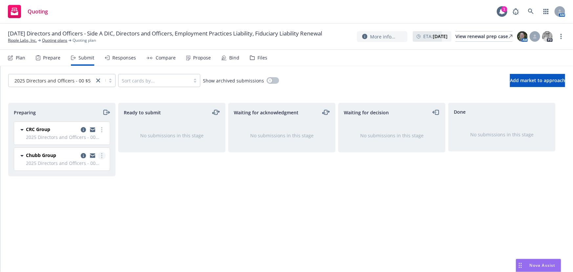
click at [104, 156] on link "more" at bounding box center [102, 156] width 8 height 8
click at [136, 175] on div "Ready to submit No submissions in this stage" at bounding box center [171, 180] width 107 height 155
click at [102, 159] on link "more" at bounding box center [102, 156] width 8 height 8
click at [83, 154] on icon "copy logging email" at bounding box center [83, 155] width 5 height 5
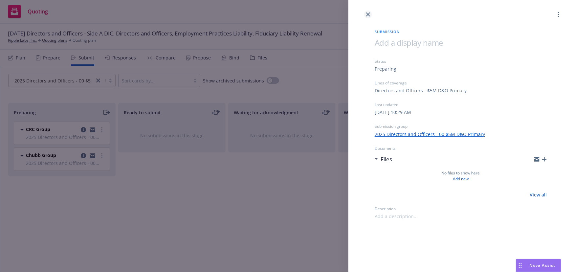
click at [371, 14] on link "close" at bounding box center [368, 15] width 8 height 8
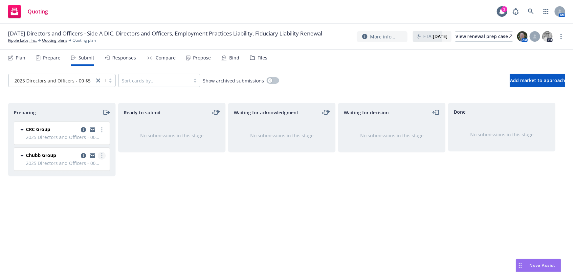
click at [102, 155] on circle "more" at bounding box center [101, 155] width 1 height 1
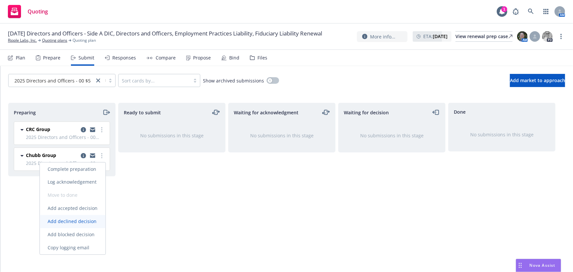
click at [88, 222] on span "Add declined decision" at bounding box center [72, 221] width 65 height 6
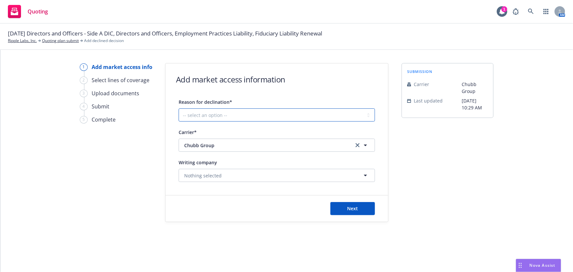
click at [275, 118] on select "-- select an option -- Cannot compete with other markets Carrier non-renewed Ca…" at bounding box center [277, 114] width 196 height 13
select select "DOES_NOT_FIT_UNDERWRITER_APPETITE"
click at [179, 108] on select "-- select an option -- Cannot compete with other markets Carrier non-renewed Ca…" at bounding box center [277, 114] width 196 height 13
click at [351, 212] on button "Next" at bounding box center [352, 208] width 45 height 13
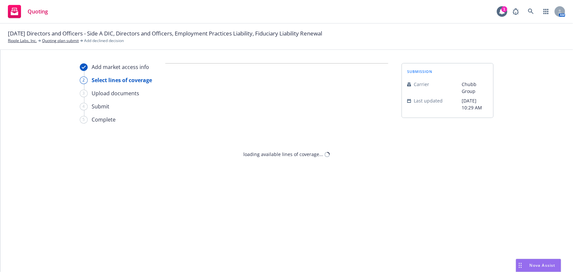
select select "DOES_NOT_FIT_UNDERWRITER_APPETITE"
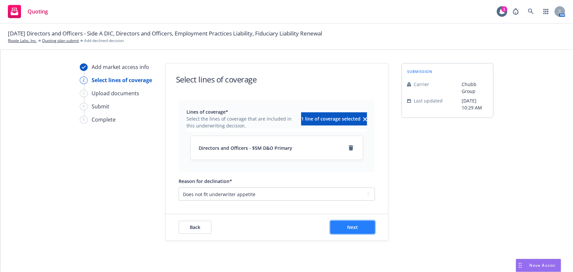
click at [358, 228] on button "Next" at bounding box center [352, 227] width 45 height 13
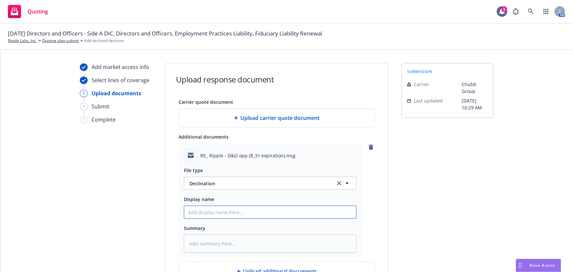
click at [236, 213] on input "Display name" at bounding box center [270, 212] width 172 height 12
type textarea "x"
type input "D"
type textarea "x"
type input "D&"
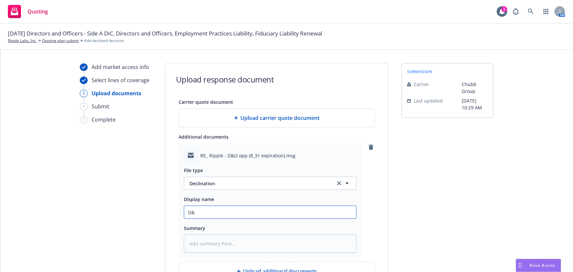
type textarea "x"
type input "D&O"
type textarea "x"
type input "D&O"
type textarea "x"
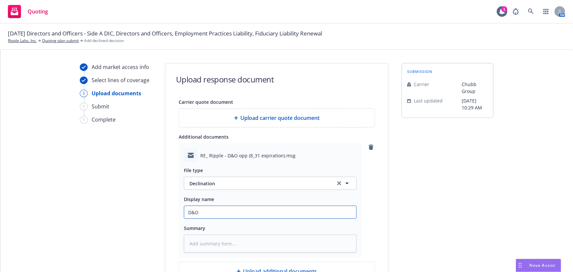
type input "D&O D"
type textarea "x"
type input "D&O De"
type textarea "x"
type input "D&O Dec"
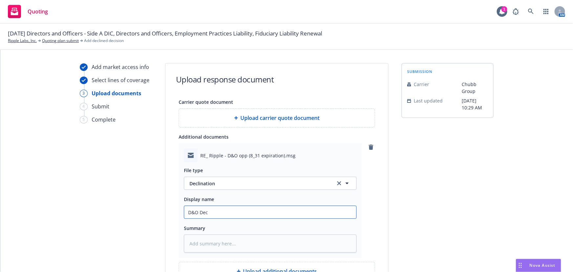
type textarea "x"
type input "D&O Decl"
type textarea "x"
type input "D&O Decli"
type textarea "x"
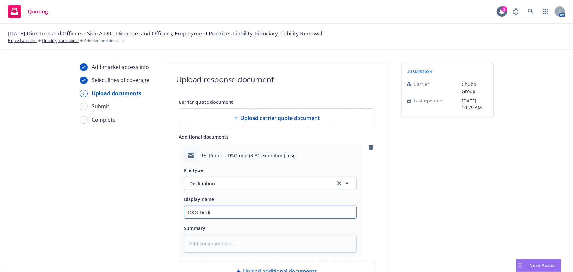
type input "D&O Declin"
type textarea "x"
type input "D&O Declina"
type textarea "x"
type input "D&O Declinat"
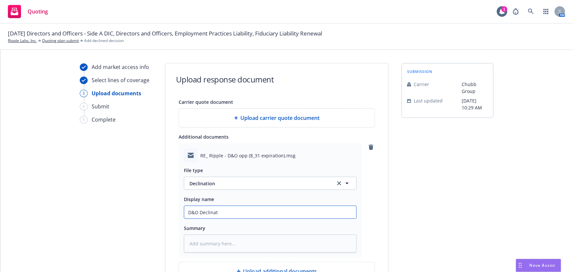
type textarea "x"
type input "D&O Declinati"
type textarea "x"
type input "D&O Declination"
type textarea "x"
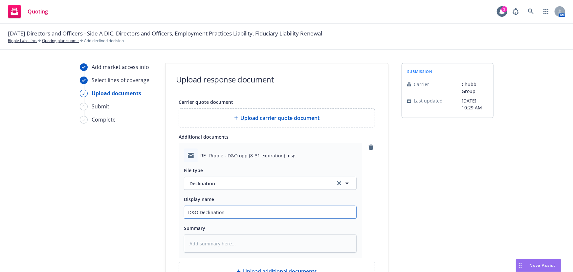
type input "D&O Declination"
type textarea "x"
type input "D&O Declination"
type textarea "x"
type input "D&O Declinatio"
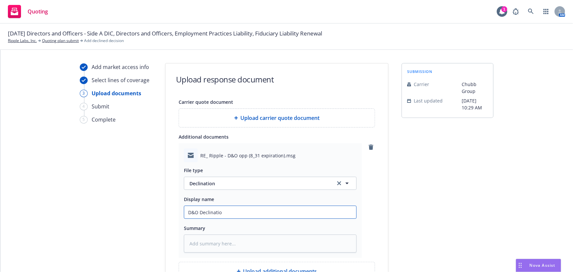
type textarea "x"
type input "D&O Declinati"
type textarea "x"
type input "D&O Declinat"
type textarea "x"
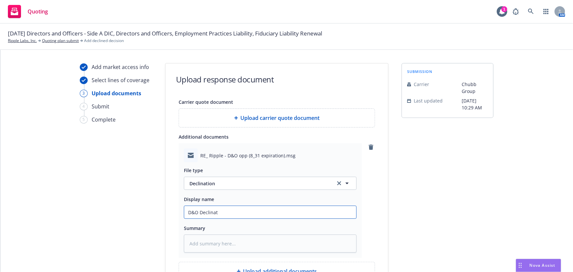
type input "D&O Declina"
type textarea "x"
type input "D&O Declin"
type textarea "x"
type input "D&O Decl"
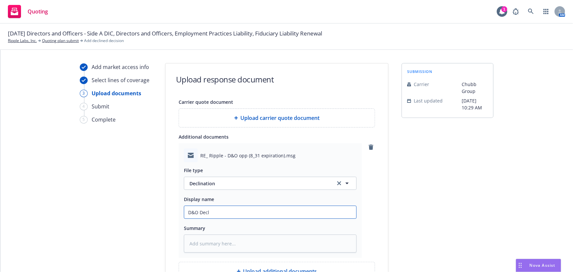
type textarea "x"
type input "D&O Dec"
type textarea "x"
type input "D&O De"
type textarea "x"
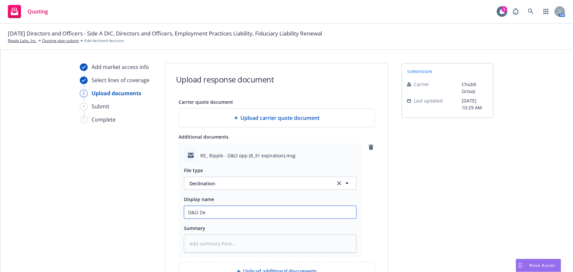
type input "D&O D"
type textarea "x"
type input "D&O"
type textarea "x"
type input "D&O C"
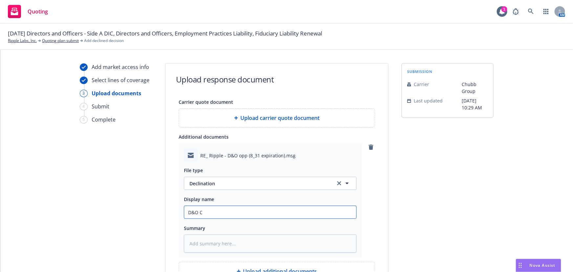
type textarea "x"
type input "D&O Ch"
type textarea "x"
type input "D&O Chu"
type textarea "x"
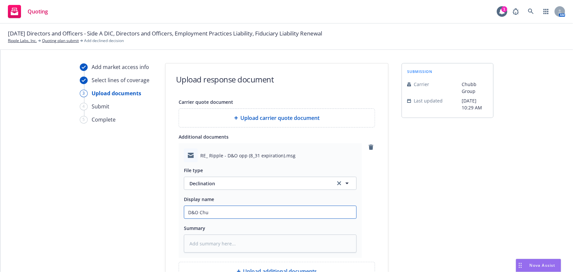
type input "D&O Chub"
type textarea "x"
type input "D&O Chubb"
type textarea "x"
type input "D&O Chubb"
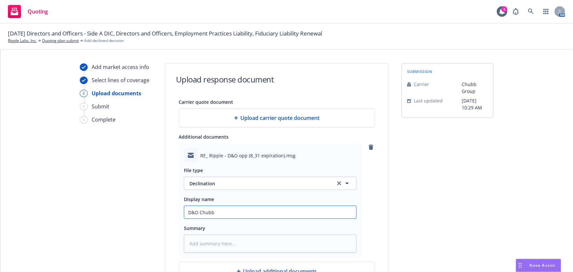
type textarea "x"
type input "D&O Chubb D"
type textarea "x"
type input "D&O Chubb De"
type textarea "x"
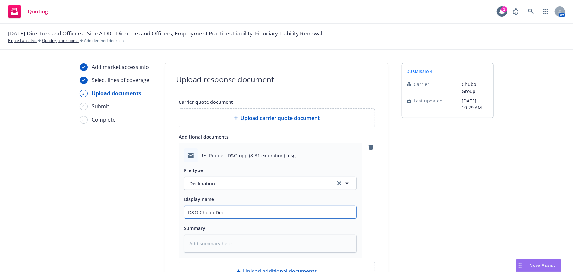
type input "D&O Chubb Decl"
type textarea "x"
type input "D&O Chubb Decli"
type textarea "x"
type input "D&O Chubb Declin"
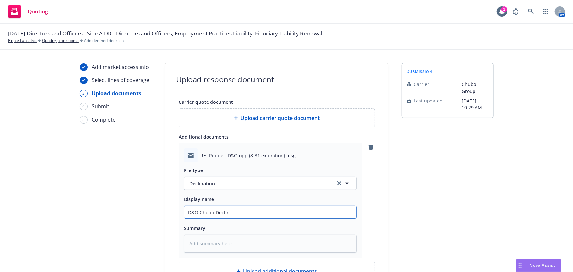
type textarea "x"
type input "D&O Chubb Declina"
type textarea "x"
type input "D&O Chubb Declinat"
type textarea "x"
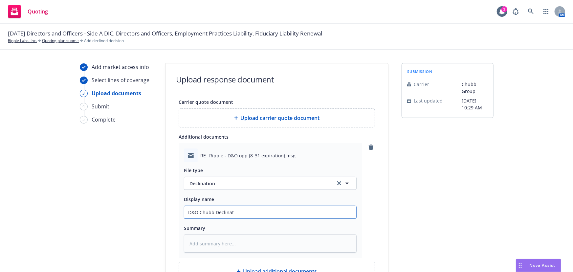
type input "D&O Chubb Declinati"
type textarea "x"
type input "D&O Chubb Declinatio"
type textarea "x"
type input "D&O Chubb Declination"
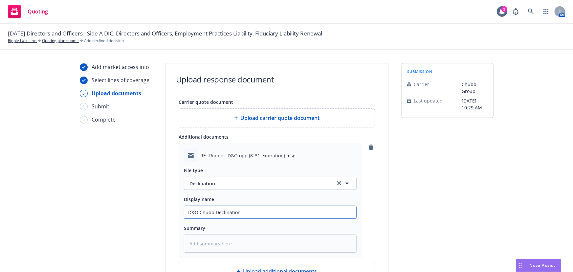
type textarea "x"
type input "D&O Chubb Declination"
type textarea "x"
type input "D&O Chubb Declination T"
type textarea "x"
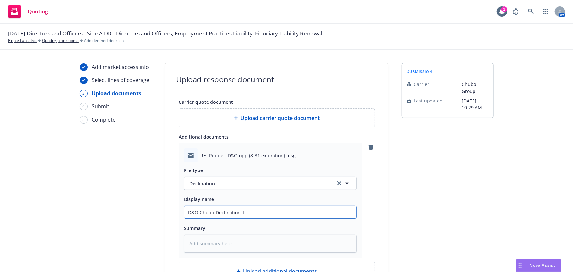
type input "D&O Chubb Declination Ta"
type textarea "x"
type input "D&O Chubb Declination Tay"
type textarea "x"
type input "D&O Chubb Declination Tayl"
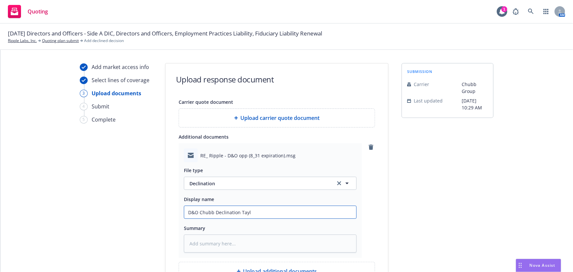
type textarea "x"
type input "D&O Chubb Declination Taylo"
type textarea "x"
type input "D&O Chubb Declination Taylow"
type textarea "x"
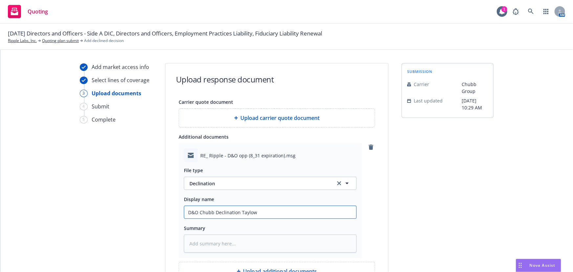
type input "D&O Chubb Declination Taylow"
type textarea "x"
type input "D&O Chubb Declination Taylow E"
type textarea "x"
type input "D&O Chubb Declination Taylow Es"
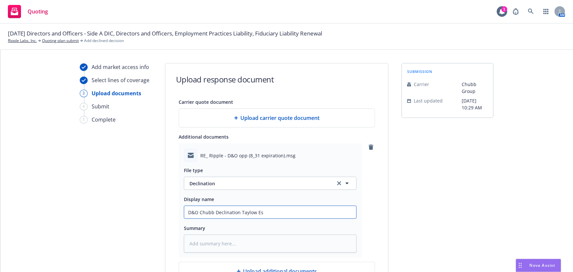
type textarea "x"
type input "D&O Chubb Declination Taylow Esk"
type textarea "x"
type input "D&O Chubb Declination Taylow Eske"
type textarea "x"
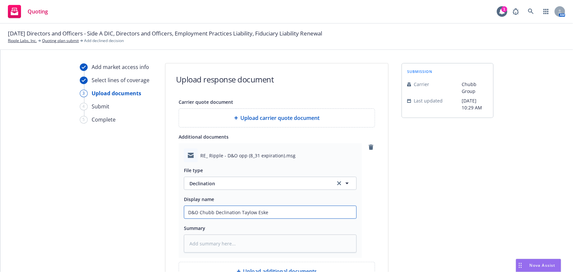
type input "D&O Chubb Declination Taylow [PERSON_NAME]"
type textarea "x"
type input "D&O Chubb Declination Taylow [PERSON_NAME]"
type textarea "x"
type input "D&O Chubb Declination Taylow [PERSON_NAME] D"
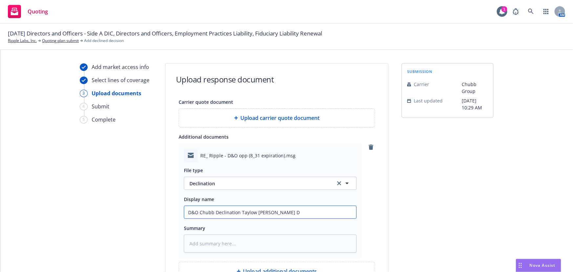
type textarea "x"
type input "D&O Chubb Declination Taylow [PERSON_NAME]"
type textarea "x"
type input "D&O Chubb Declination Taylow [PERSON_NAME] A"
type textarea "x"
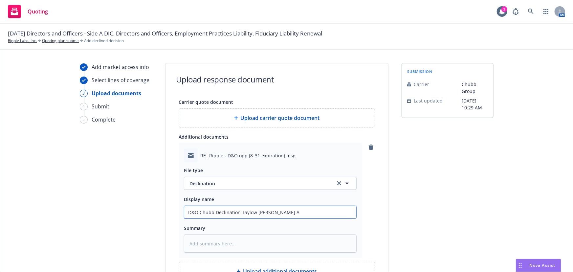
type input "D&O Chubb Declination Taylow [PERSON_NAME] Au"
type textarea "x"
type input "D&O Chubb Declination Taylow [PERSON_NAME] Aug"
type textarea "x"
type input "D&O Chubb Declination Taylow [PERSON_NAME] Aug"
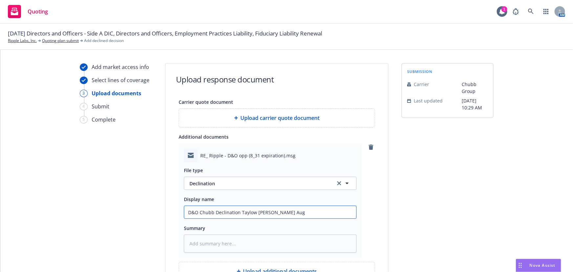
type textarea "x"
type input "D&O Chubb Declination Taylow Eskew Aug 2"
type textarea "x"
type input "D&O Chubb Declination Taylow Eskew Aug 20"
type textarea "x"
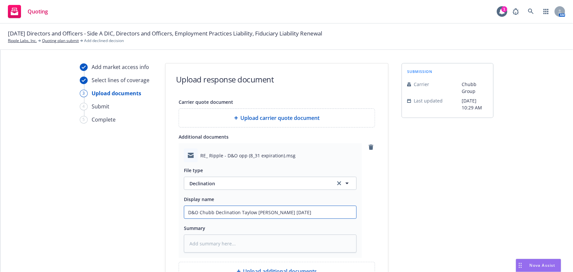
type input "D&O Chubb Declination Taylow Eskew Aug 202"
type textarea "x"
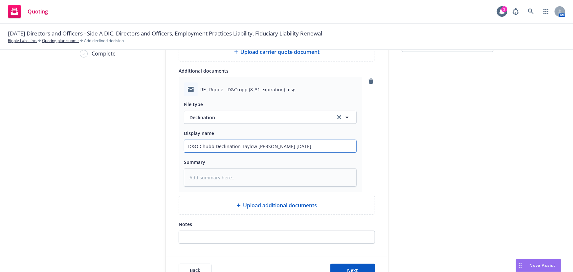
scroll to position [90, 0]
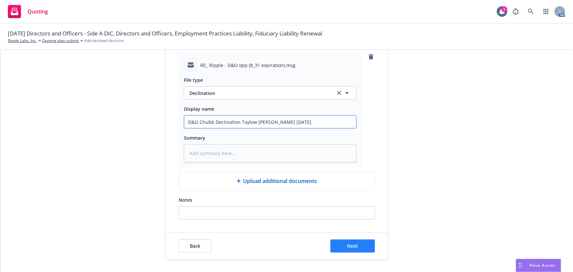
type input "D&O Chubb Declination Taylow Eskew Aug 2025"
click at [355, 246] on span "Next" at bounding box center [352, 246] width 11 height 6
type textarea "x"
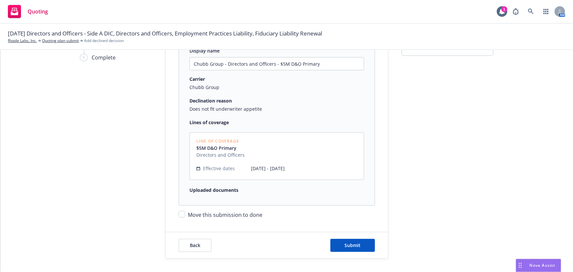
scroll to position [76, 0]
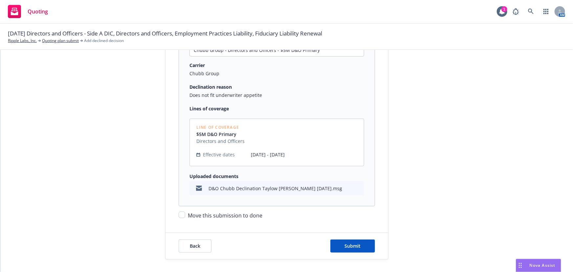
click at [188, 214] on span "Move this submission to done" at bounding box center [225, 215] width 75 height 7
click at [185, 214] on input "Move this submission to done" at bounding box center [182, 214] width 7 height 7
checkbox input "true"
click at [355, 245] on span "Submit" at bounding box center [353, 246] width 16 height 6
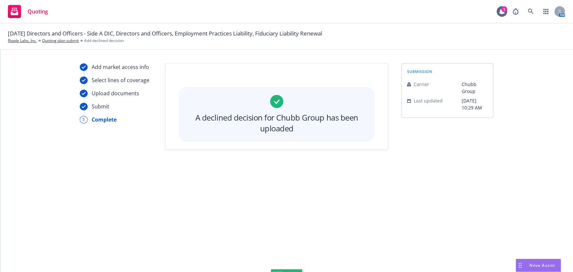
scroll to position [0, 0]
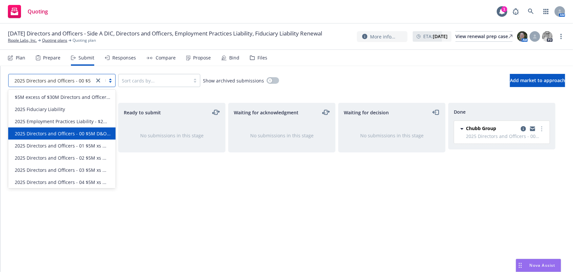
click at [112, 81] on div at bounding box center [104, 80] width 21 height 8
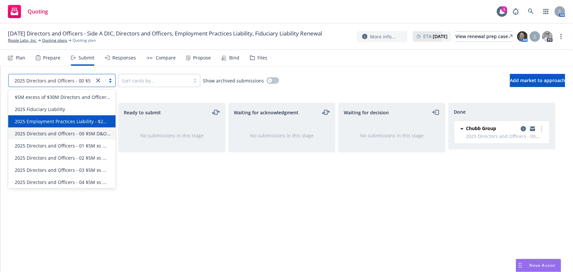
click at [86, 124] on div "2025 Employment Practices Liability - $2..." at bounding box center [61, 121] width 107 height 12
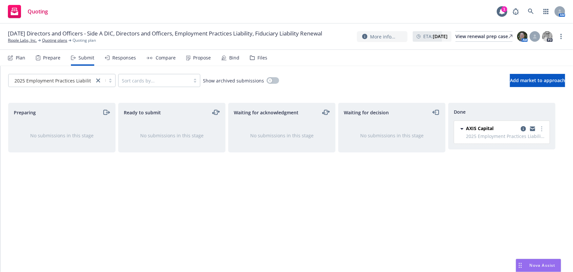
click at [50, 60] on div "Prepare" at bounding box center [51, 57] width 17 height 5
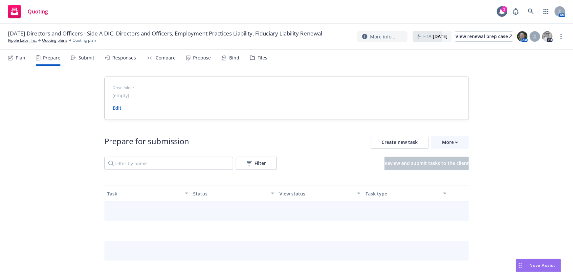
click at [90, 60] on div "Submit" at bounding box center [86, 57] width 16 height 5
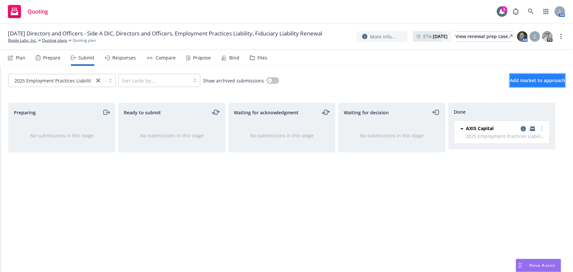
click at [510, 76] on button "Add market to approach" at bounding box center [537, 80] width 55 height 13
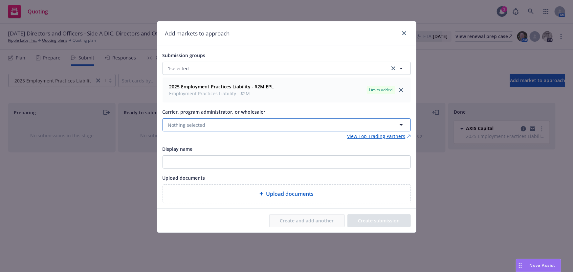
click at [218, 125] on button "Nothing selected" at bounding box center [286, 124] width 248 height 13
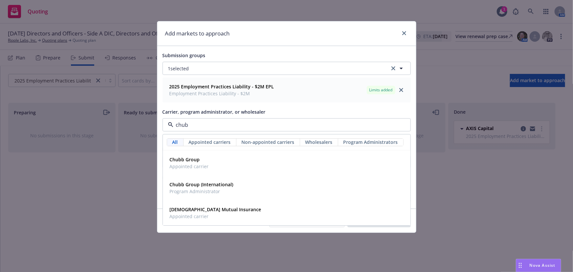
type input "chubb"
click at [218, 157] on div "Chubb Group Appointed carrier" at bounding box center [286, 163] width 239 height 16
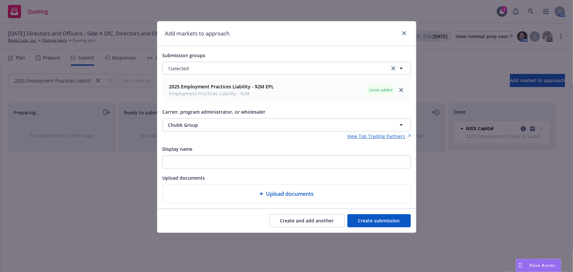
click at [369, 220] on button "Create submission" at bounding box center [378, 220] width 63 height 13
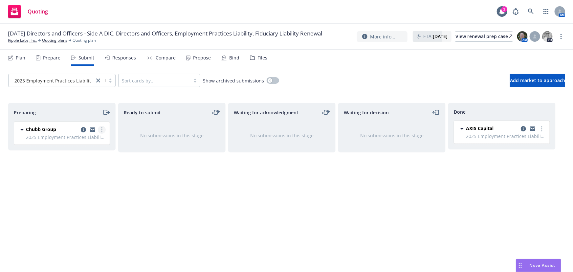
click at [102, 126] on link "more" at bounding box center [102, 130] width 8 height 8
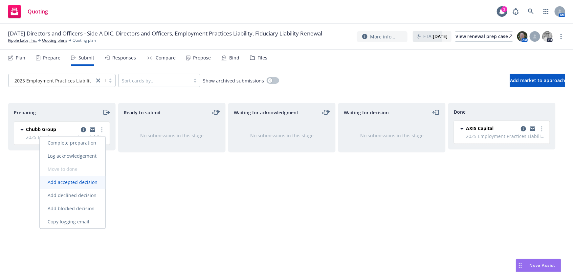
click at [86, 182] on span "Add accepted decision" at bounding box center [73, 182] width 66 height 6
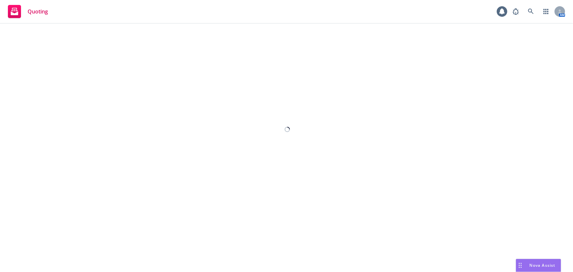
select select "12"
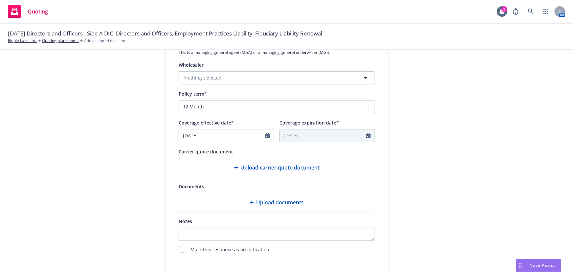
scroll to position [244, 0]
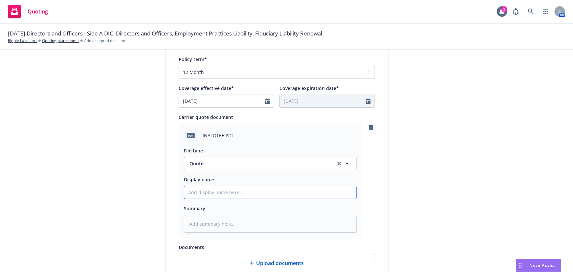
click at [287, 194] on input "Display name" at bounding box center [270, 192] width 172 height 12
type textarea "x"
type input "0"
type textarea "x"
type input "00"
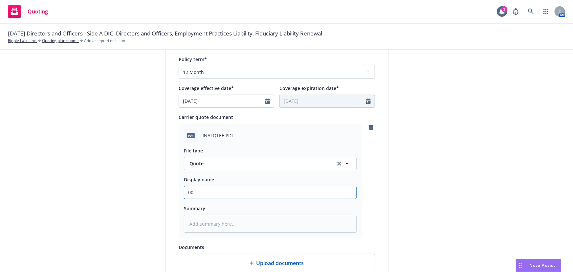
type textarea "x"
type input "00"
type textarea "x"
type input "00 C"
type textarea "x"
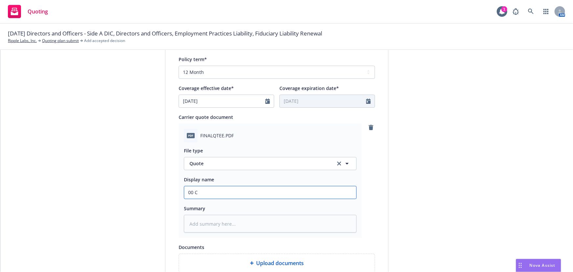
type input "00"
type textarea "x"
type input "00 R"
type textarea "x"
type input "00 Ri"
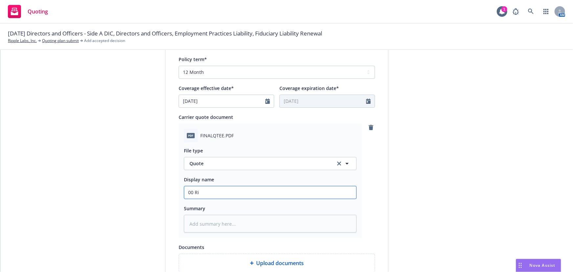
type textarea "x"
type input "00 Rip"
type textarea "x"
type input "00 Ripp"
type textarea "x"
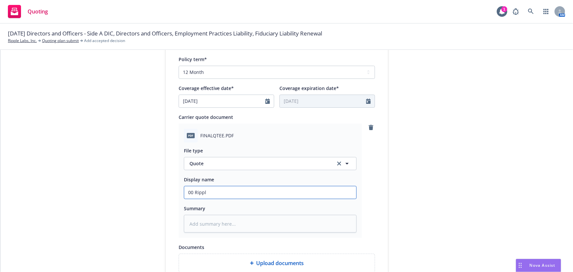
type input "00 Ripple"
type textarea "x"
type input "00 Ripple"
type textarea "x"
type input "00 Ripple C"
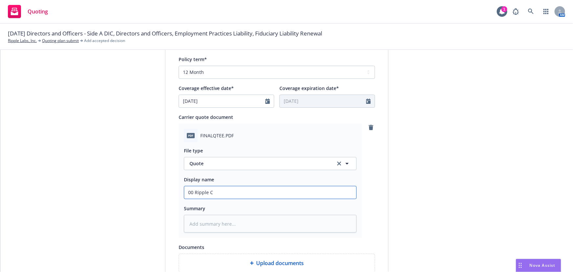
type textarea "x"
type input "00 Ripple Ch"
type textarea "x"
type input "00 Ripple Chu"
type textarea "x"
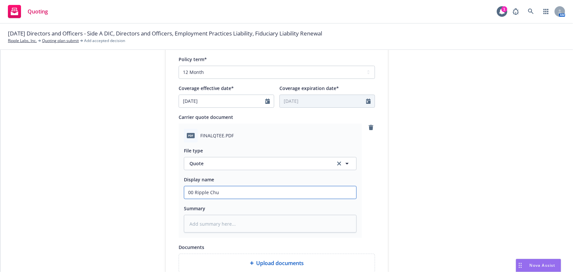
type input "00 Ripple Chub"
type textarea "x"
type input "00 Ripple Chubb"
type textarea "x"
type input "00 Ripple Chubb"
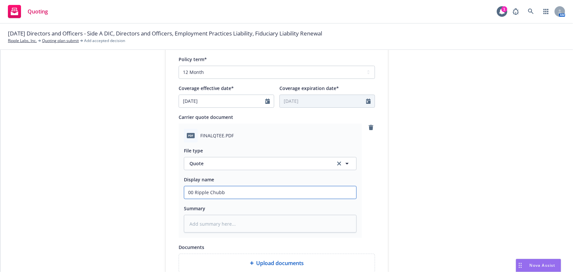
type textarea "x"
type input "00 Ripple Chubb E"
type textarea "x"
type input "00 Ripple Chubb EP"
type textarea "x"
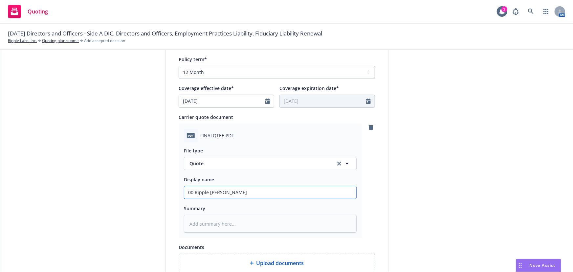
type input "00 Ripple Chubb EPL"
type textarea "x"
type input "00 Ripple Chubb EPL"
type textarea "x"
type input "00 Ripple Chubb EPL F"
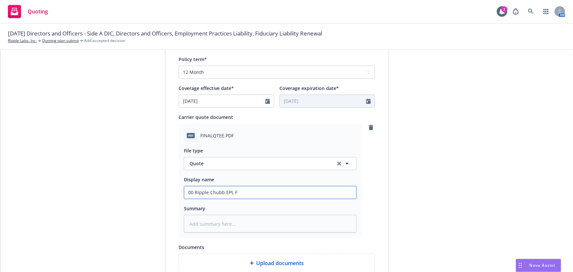
type textarea "x"
type input "00 Ripple Chubb EPL Fid"
type textarea "x"
type input "00 Ripple Chubb EPL Fidu"
type textarea "x"
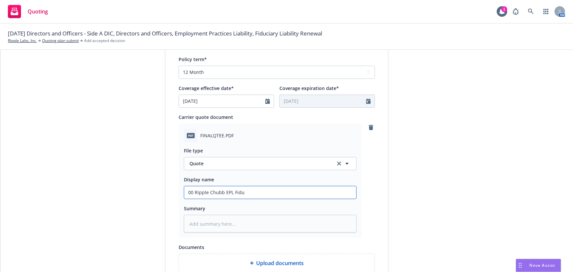
type input "00 Ripple Chubb EPL Fiduc"
type textarea "x"
type input "00 Ripple Chubb EPL Fiduci"
type textarea "x"
type input "00 Ripple Chubb EPL Fiducia"
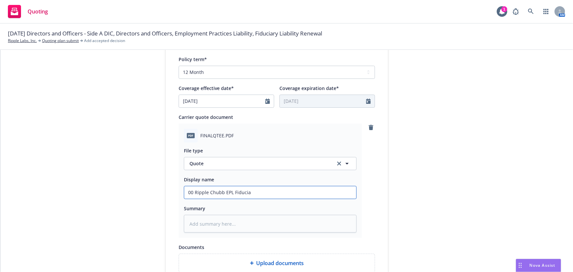
type textarea "x"
type input "00 Ripple Chubb EPL Fiduciar"
type textarea "x"
type input "00 Ripple Chubb EPL Fiduciary"
type textarea "x"
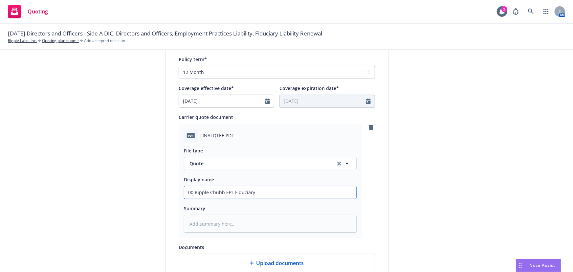
type input "00 Ripple Chubb EPL Fiduciary"
type textarea "x"
type input "00 Ripple Chubb EPL Fiduciary Q"
type textarea "x"
type input "00 Ripple Chubb EPL Fiduciary Qu"
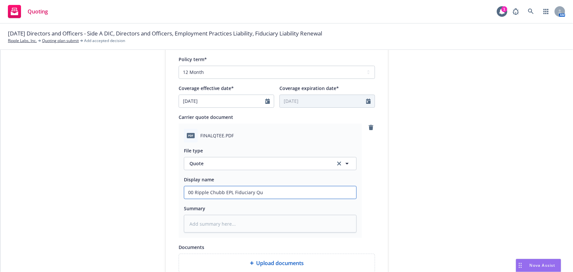
type textarea "x"
type input "00 Ripple Chubb EPL Fiduciary Quo"
type textarea "x"
type input "00 Ripple Chubb EPL Fiduciary Quote"
type textarea "x"
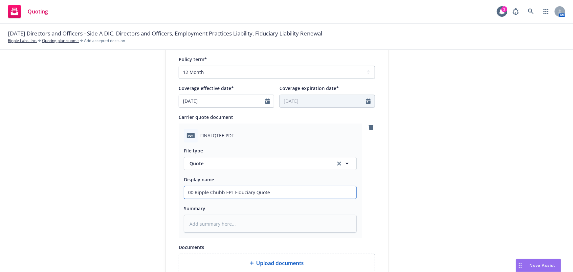
type input "00 Ripple Chubb EPL Fiduciary Quote"
click at [436, 188] on div "submission Carrier Chubb Group Last updated 8/15, 10:32 AM" at bounding box center [447, 86] width 92 height 535
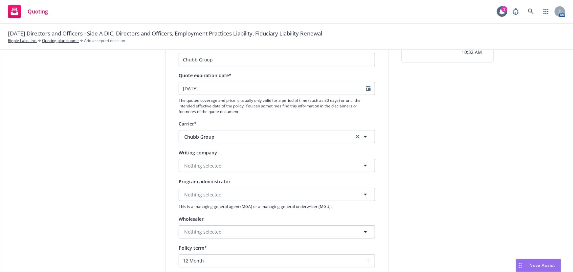
scroll to position [35, 0]
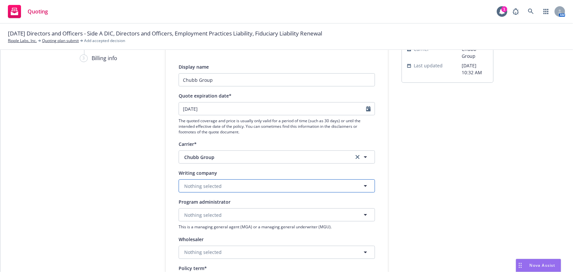
click at [259, 186] on button "Nothing selected" at bounding box center [277, 185] width 196 height 13
type input "feder"
click at [223, 207] on strong "Federal Insurance Company" at bounding box center [217, 205] width 62 height 6
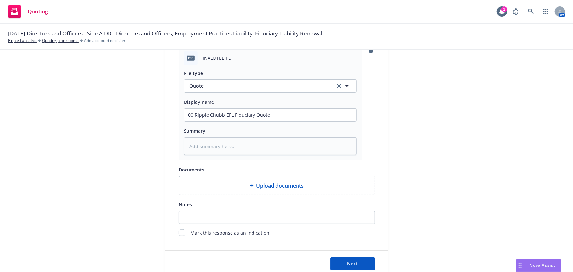
scroll to position [339, 0]
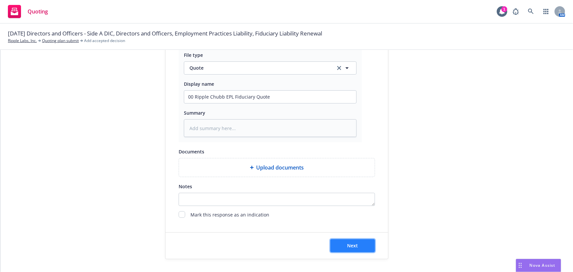
click at [356, 248] on button "Next" at bounding box center [352, 245] width 45 height 13
type textarea "x"
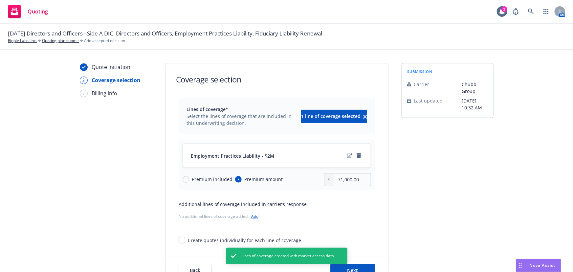
click at [252, 216] on link "Add" at bounding box center [254, 216] width 7 height 6
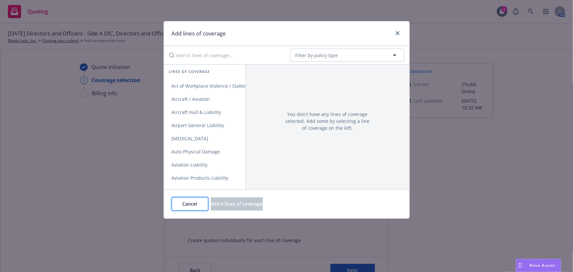
click at [188, 202] on span "Cancel" at bounding box center [189, 204] width 15 height 6
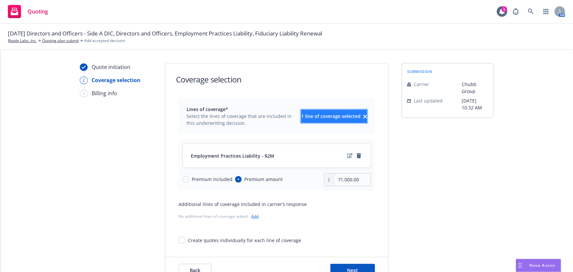
click at [305, 114] on span "1 line of coverage selected" at bounding box center [330, 116] width 59 height 6
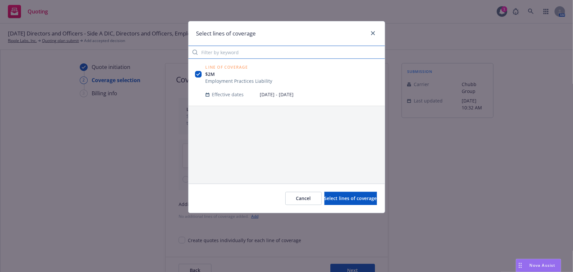
click at [244, 54] on input "Filter by keyword" at bounding box center [286, 52] width 196 height 13
click at [296, 200] on span "Cancel" at bounding box center [303, 198] width 15 height 6
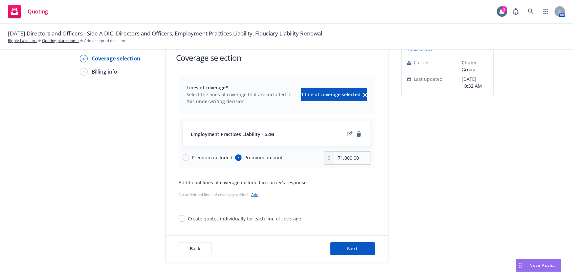
scroll to position [24, 0]
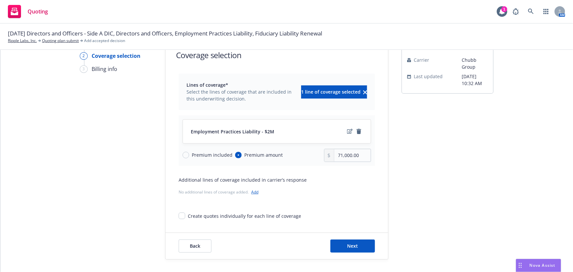
click at [253, 190] on link "Add" at bounding box center [254, 192] width 7 height 6
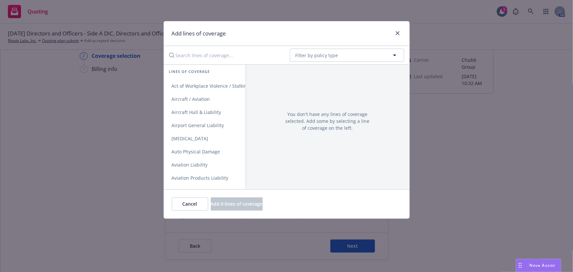
click at [226, 56] on input "Search lines of coverage..." at bounding box center [224, 55] width 119 height 13
click at [232, 55] on input "Search lines of coverage..." at bounding box center [224, 55] width 119 height 13
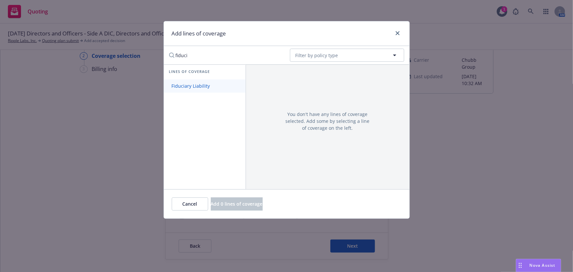
type input "fiduci"
click at [207, 82] on link "Fiduciary Liability" at bounding box center [205, 85] width 82 height 13
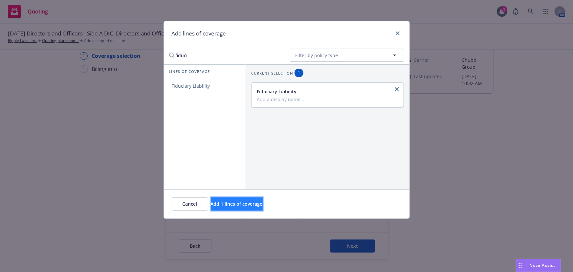
click at [255, 206] on span "Add 1 lines of coverage" at bounding box center [237, 204] width 52 height 6
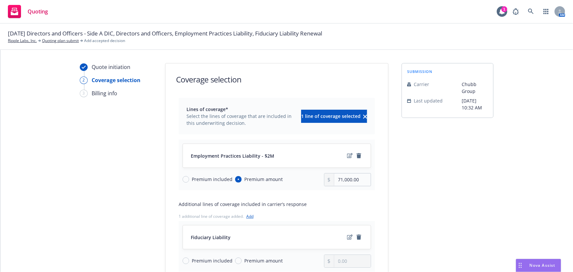
scroll to position [75, 0]
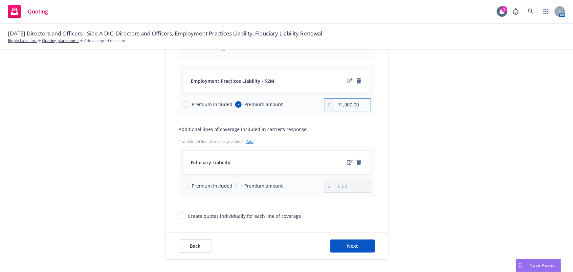
click at [347, 105] on input "71,000.00" at bounding box center [352, 104] width 36 height 12
click at [348, 105] on input "71,000.00" at bounding box center [352, 104] width 36 height 12
type input "82,797.00"
click at [349, 77] on link "edit" at bounding box center [350, 81] width 8 height 8
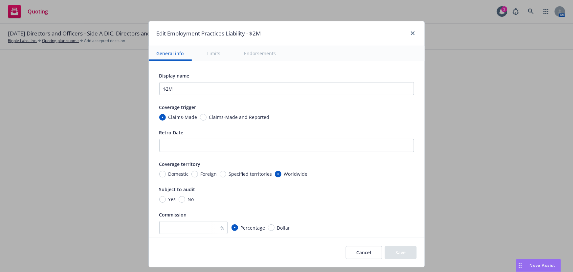
scroll to position [119, 0]
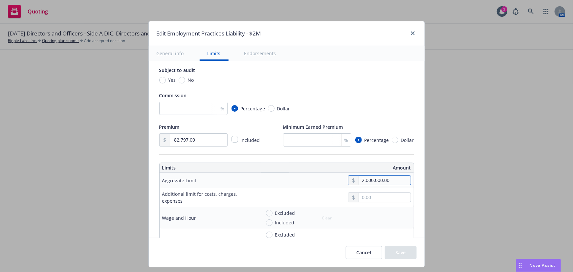
click at [378, 181] on input "2,000,000.00" at bounding box center [385, 180] width 52 height 9
drag, startPoint x: 393, startPoint y: 179, endPoint x: 258, endPoint y: 176, distance: 134.9
click at [261, 176] on div "2,000,000.00" at bounding box center [336, 180] width 150 height 10
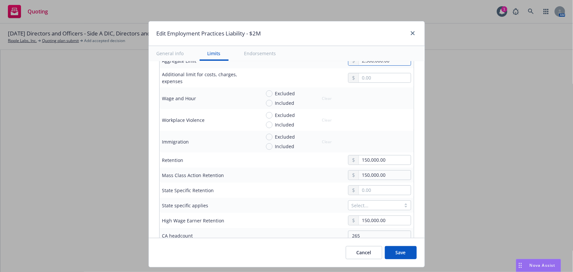
scroll to position [358, 0]
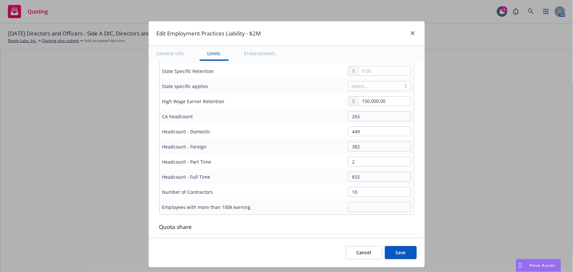
type input "2,500,000.00"
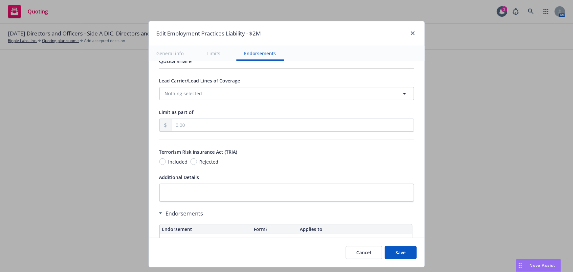
scroll to position [570, 0]
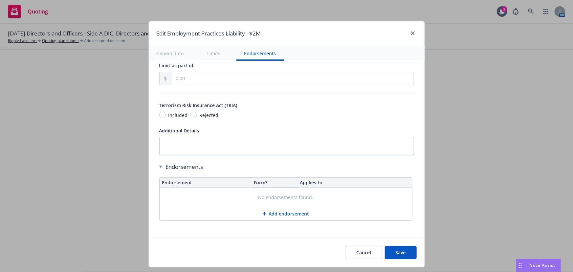
click at [406, 254] on button "Save" at bounding box center [401, 252] width 32 height 13
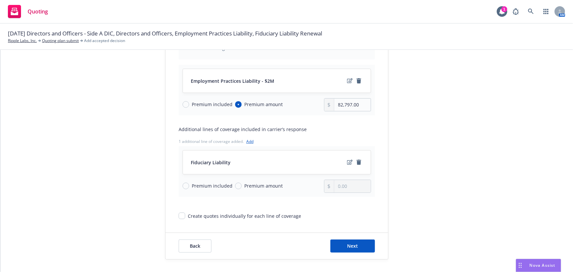
click at [248, 187] on span "Premium amount" at bounding box center [263, 185] width 38 height 7
click at [242, 187] on input "Premium amount" at bounding box center [238, 185] width 7 height 7
radio input "true"
drag, startPoint x: 357, startPoint y: 187, endPoint x: 254, endPoint y: 184, distance: 102.8
click at [254, 184] on div "Premium included Premium amount 0.00" at bounding box center [276, 186] width 188 height 13
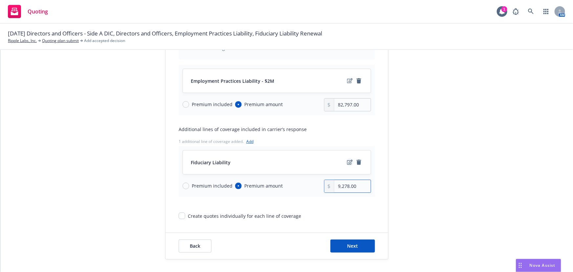
type input "9,278.00"
click at [347, 164] on icon "edit" at bounding box center [350, 162] width 6 height 5
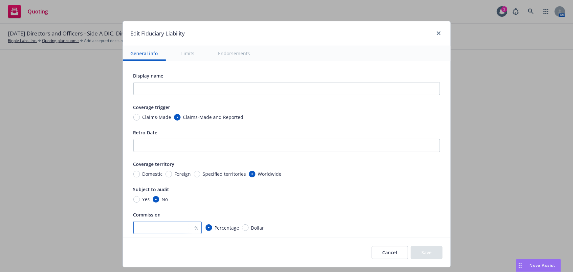
click at [170, 229] on input "number" at bounding box center [167, 227] width 68 height 13
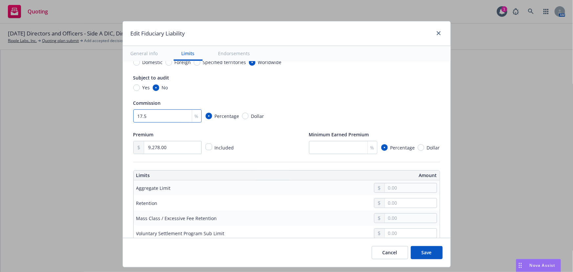
scroll to position [149, 0]
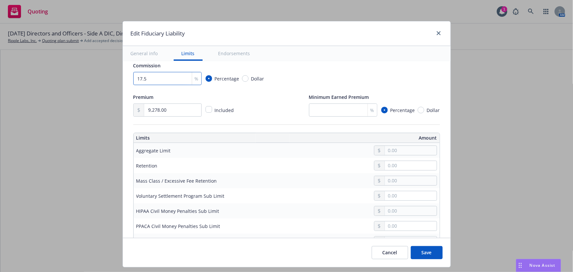
type input "17.5"
click at [410, 158] on td at bounding box center [335, 165] width 207 height 15
click at [410, 151] on input "text" at bounding box center [411, 150] width 52 height 9
type input "5,000,000.00"
click at [397, 167] on input "text" at bounding box center [411, 165] width 52 height 9
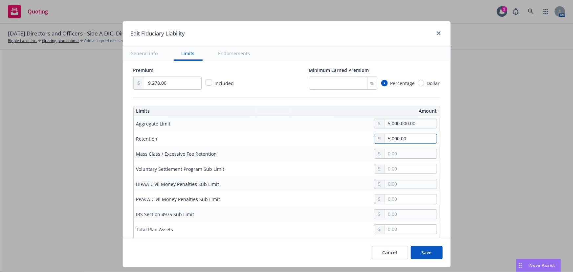
scroll to position [179, 0]
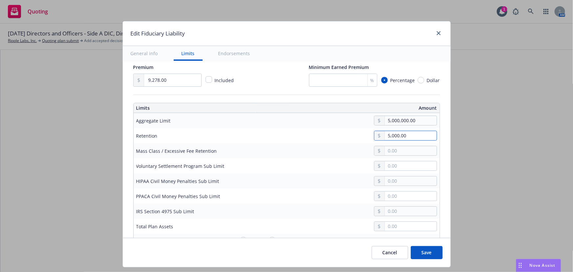
type input "5,000.00"
click at [398, 164] on input "text" at bounding box center [411, 165] width 52 height 9
type input "250,000.00"
click at [412, 184] on input "text" at bounding box center [411, 180] width 52 height 9
type input "1,000,000.00"
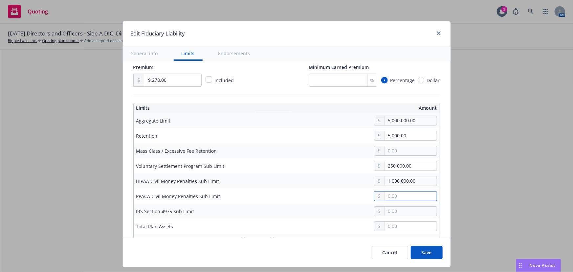
click at [410, 196] on input "text" at bounding box center [411, 195] width 52 height 9
drag, startPoint x: 421, startPoint y: 164, endPoint x: 348, endPoint y: 157, distance: 73.2
click at [348, 157] on tbody "Aggregate Limit 5,000,000.00 Retention 5,000.00 Mass Class / Excessive Fee Rete…" at bounding box center [287, 195] width 306 height 165
click at [408, 194] on input "text" at bounding box center [411, 195] width 52 height 9
paste input "250,000.00"
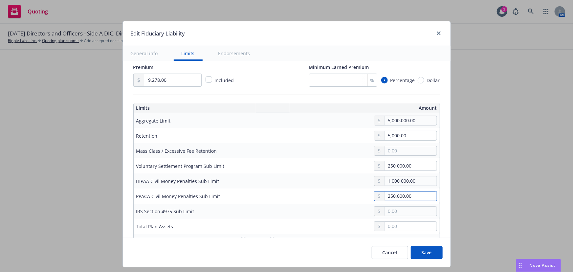
type input "250,000.00"
click at [406, 213] on input "text" at bounding box center [411, 210] width 52 height 9
paste input "250,000.00"
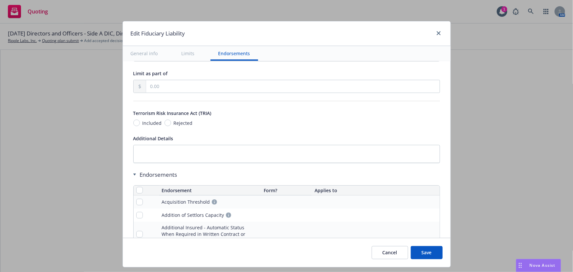
scroll to position [537, 0]
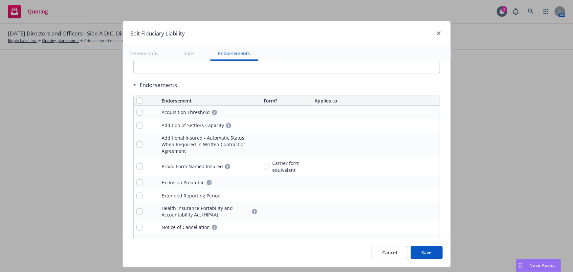
type input "250,000.00"
click at [136, 99] on input "checkbox" at bounding box center [139, 100] width 7 height 7
checkbox input "true"
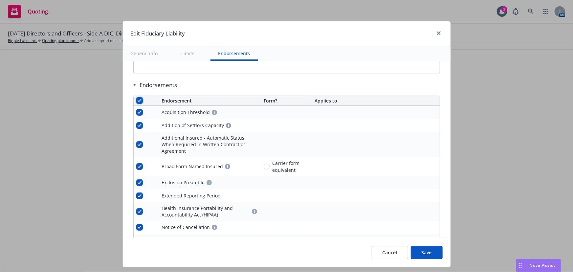
checkbox input "true"
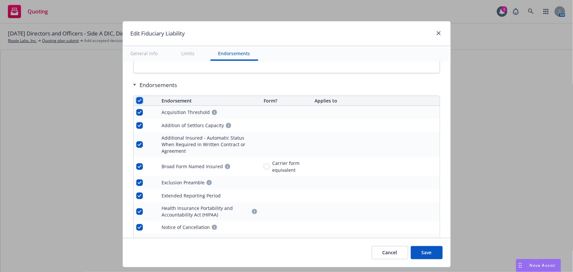
checkbox input "true"
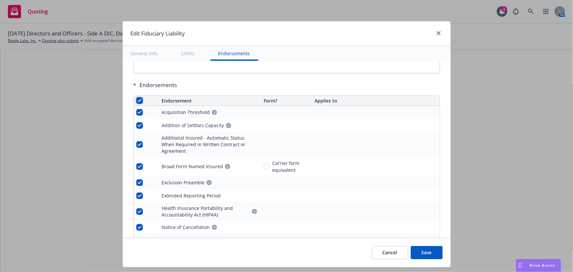
checkbox input "true"
click at [264, 256] on span "Remove endorsements" at bounding box center [277, 257] width 52 height 6
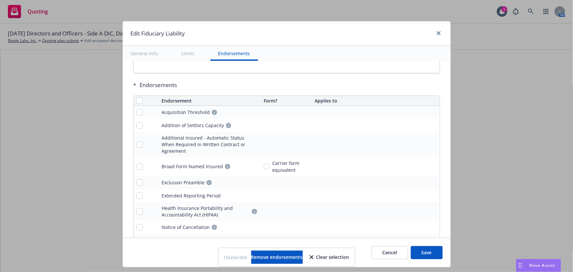
scroll to position [455, 0]
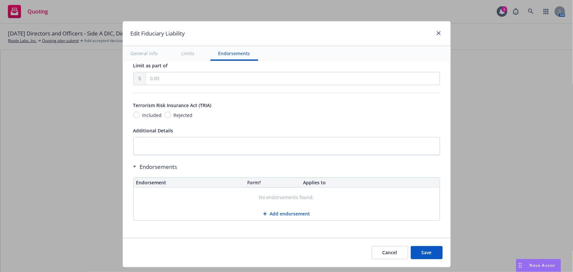
click at [433, 250] on button "Save" at bounding box center [427, 252] width 32 height 13
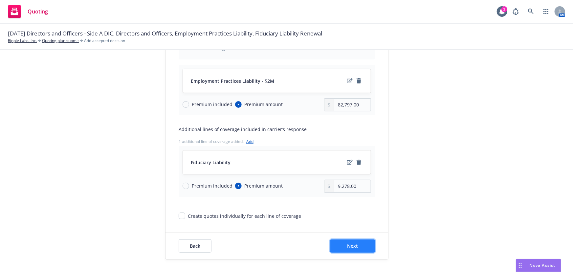
click at [359, 244] on button "Next" at bounding box center [352, 245] width 45 height 13
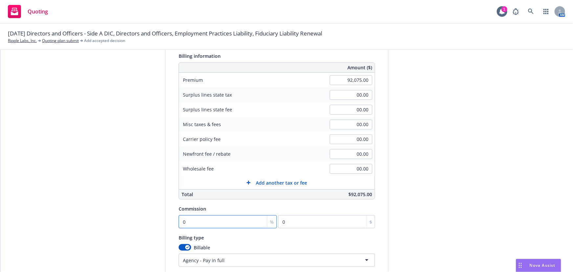
click at [208, 219] on input "0" at bounding box center [228, 221] width 98 height 13
type input "1"
type input "920.75"
type input "17"
type input "15652.75"
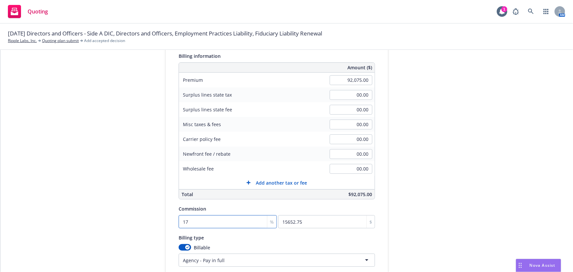
type input "17.5"
type input "16113.13"
type input "17.5"
click at [456, 209] on div "submission Carrier Chubb Group Last updated 8/15, 10:32 AM" at bounding box center [447, 156] width 92 height 336
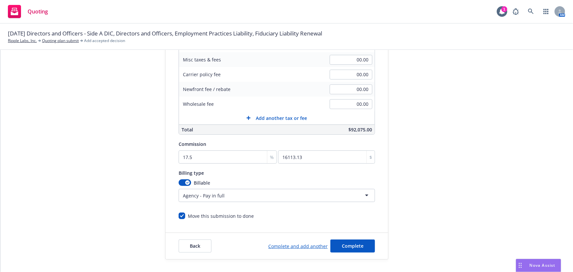
click at [309, 244] on link "Complete and add another" at bounding box center [297, 246] width 59 height 7
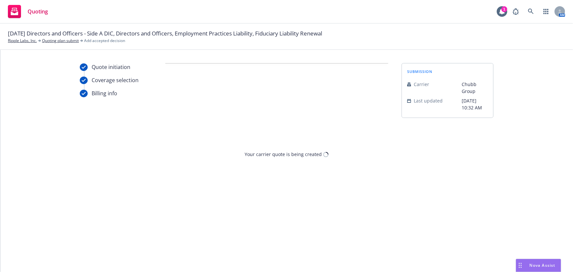
scroll to position [0, 0]
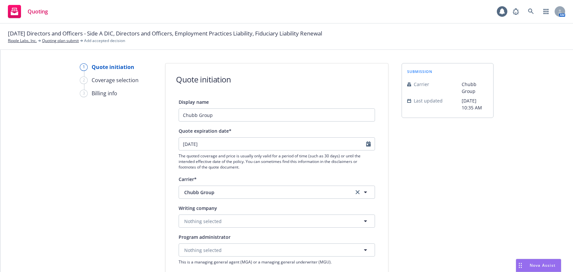
select select "12"
click at [269, 224] on button "Nothing selected" at bounding box center [277, 220] width 196 height 13
type input "[PERSON_NAME]"
click at [249, 242] on div "Federal Insurance Company Domestic - 20281" at bounding box center [276, 243] width 187 height 16
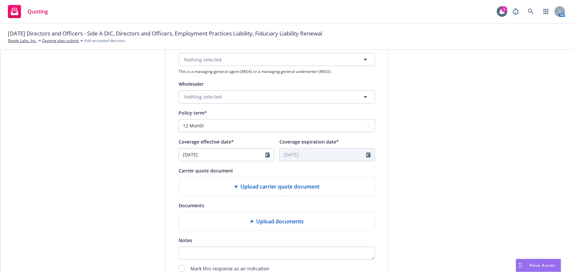
scroll to position [239, 0]
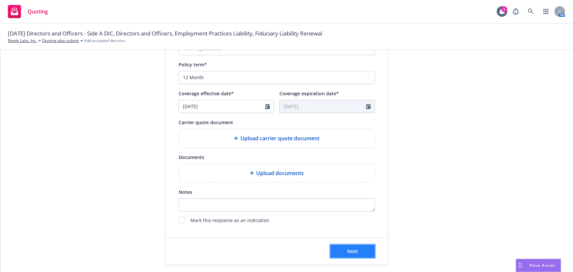
click at [360, 250] on button "Next" at bounding box center [352, 251] width 45 height 13
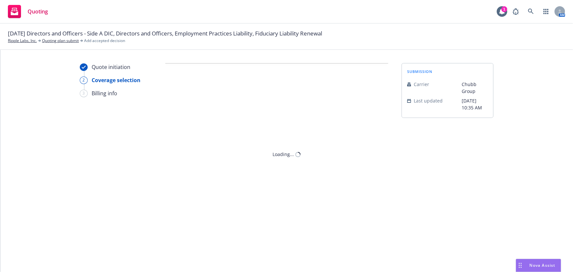
scroll to position [0, 0]
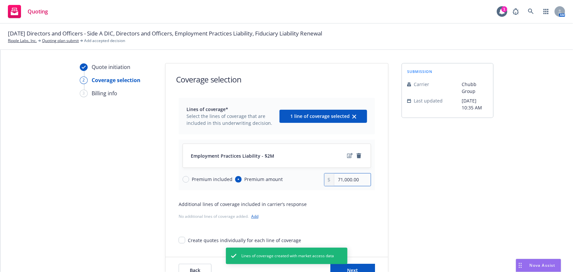
click at [353, 181] on input "71,000.00" at bounding box center [352, 179] width 36 height 12
drag, startPoint x: 359, startPoint y: 180, endPoint x: 267, endPoint y: 182, distance: 92.6
click at [267, 182] on div "Premium included Premium amount 71,000.00" at bounding box center [276, 179] width 188 height 13
type input "115,095.00"
click at [348, 155] on icon "edit" at bounding box center [350, 155] width 6 height 5
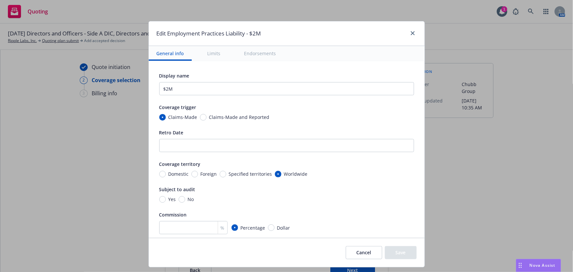
scroll to position [59, 0]
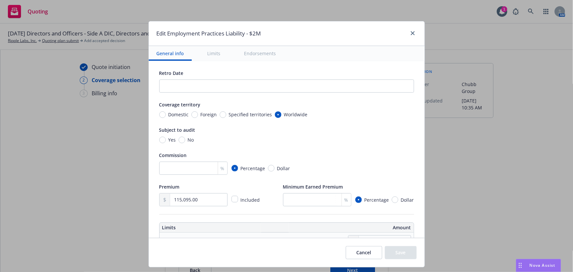
click at [176, 175] on div "Display name $2M Coverage trigger Claims-Made Claims-Made and Reported Retro Da…" at bounding box center [286, 109] width 255 height 194
click at [187, 166] on input "number" at bounding box center [193, 167] width 68 height 13
type input "17.5"
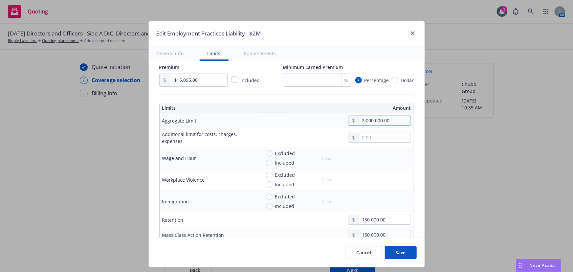
drag, startPoint x: 388, startPoint y: 119, endPoint x: 258, endPoint y: 118, distance: 129.7
click at [261, 118] on div "2,000,000.00" at bounding box center [336, 121] width 150 height 10
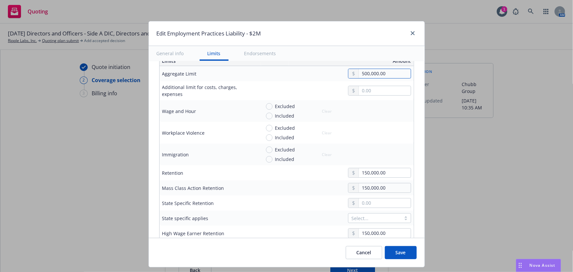
scroll to position [239, 0]
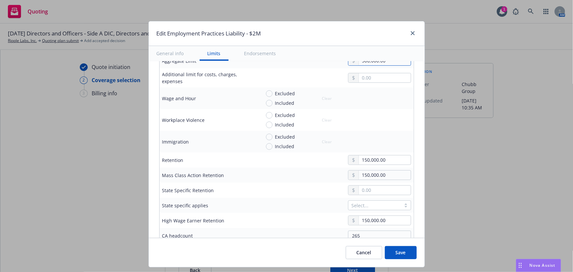
type input "500,000.00"
drag, startPoint x: 384, startPoint y: 159, endPoint x: 277, endPoint y: 156, distance: 107.0
click at [277, 156] on div "150,000.00" at bounding box center [336, 160] width 150 height 10
type input "250,000.00"
drag, startPoint x: 364, startPoint y: 173, endPoint x: 277, endPoint y: 173, distance: 87.3
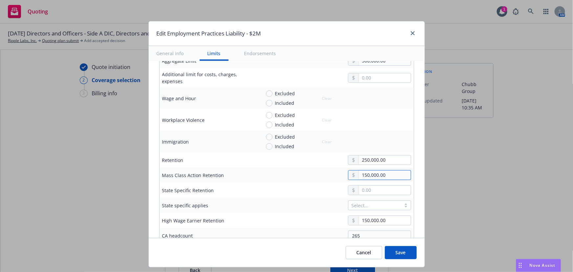
click at [277, 173] on div "150,000.00" at bounding box center [336, 175] width 150 height 10
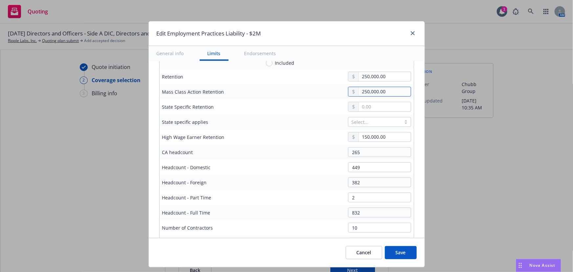
scroll to position [328, 0]
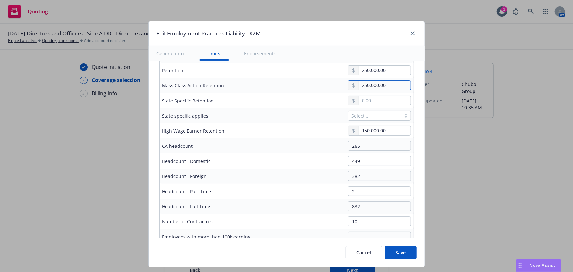
type input "250,000.00"
drag, startPoint x: 370, startPoint y: 130, endPoint x: 328, endPoint y: 130, distance: 42.0
click at [328, 130] on div "150,000.00" at bounding box center [336, 131] width 150 height 10
click at [315, 136] on td at bounding box center [336, 130] width 156 height 15
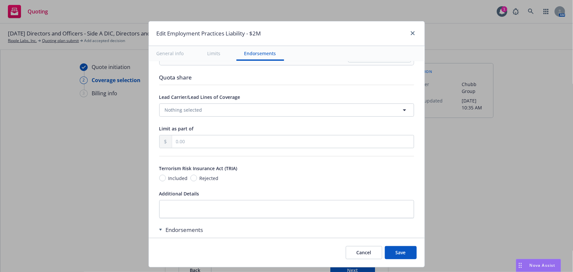
scroll to position [570, 0]
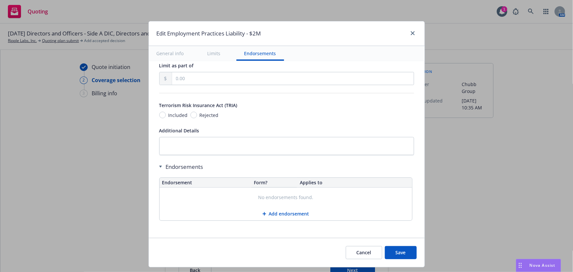
click at [397, 252] on button "Save" at bounding box center [401, 252] width 32 height 13
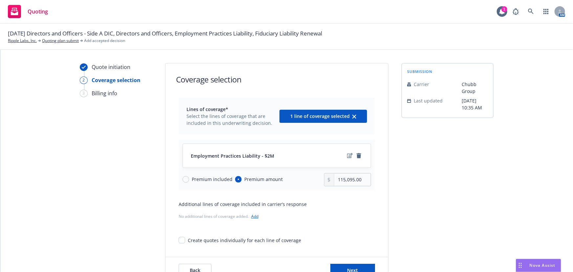
click at [252, 216] on link "Add" at bounding box center [254, 216] width 7 height 6
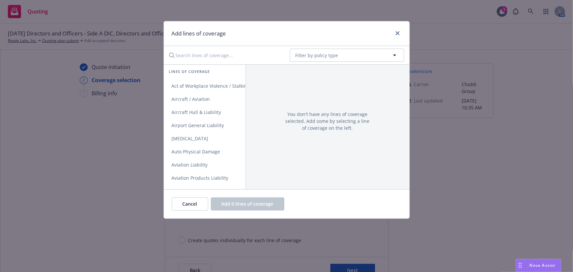
click at [210, 58] on input "Search lines of coverage..." at bounding box center [224, 55] width 119 height 13
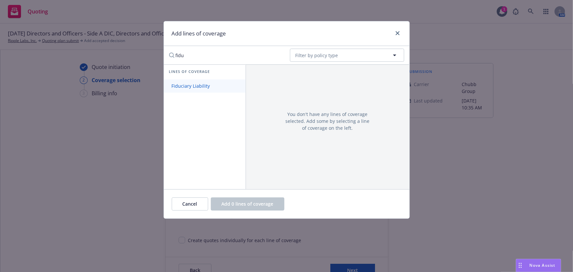
type input "fidu"
click at [204, 83] on span "Fiduciary Liability" at bounding box center [191, 86] width 54 height 6
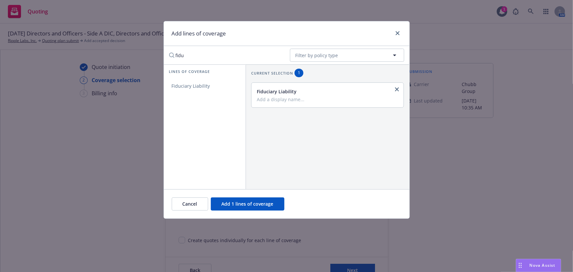
click at [322, 100] on input "Add a display name..." at bounding box center [327, 99] width 140 height 6
click at [260, 204] on span "Add 1 lines of coverage" at bounding box center [248, 204] width 52 height 6
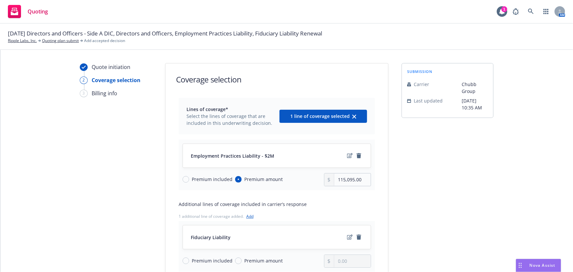
scroll to position [59, 0]
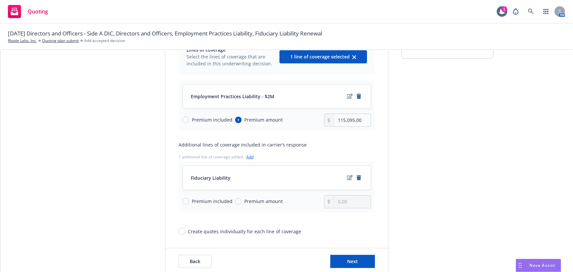
click at [244, 200] on span "Premium amount" at bounding box center [263, 201] width 38 height 7
click at [242, 200] on input "Premium amount" at bounding box center [238, 201] width 7 height 7
radio input "true"
drag, startPoint x: 345, startPoint y: 199, endPoint x: 277, endPoint y: 199, distance: 67.6
click at [277, 199] on div "Premium included Premium amount 0.00" at bounding box center [276, 201] width 188 height 13
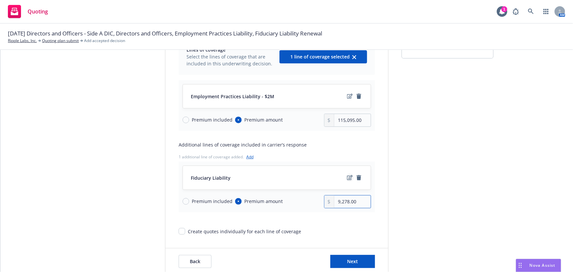
type input "9,278.00"
click at [347, 175] on icon "edit" at bounding box center [350, 177] width 6 height 5
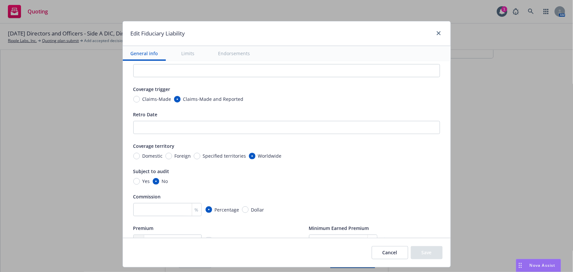
scroll to position [89, 0]
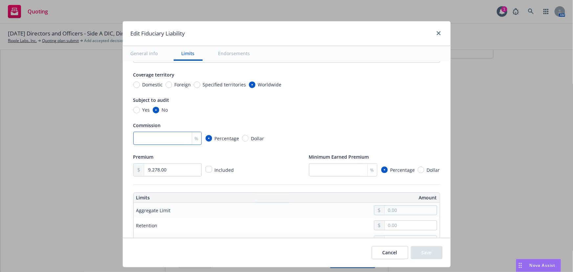
click at [168, 137] on input "number" at bounding box center [167, 138] width 68 height 13
type input "17.5"
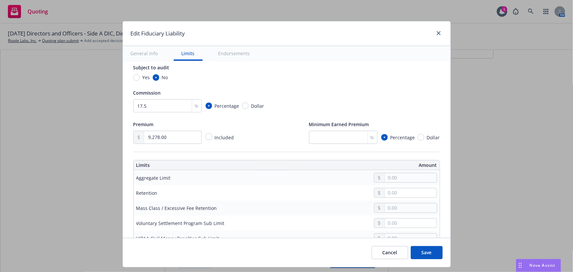
scroll to position [149, 0]
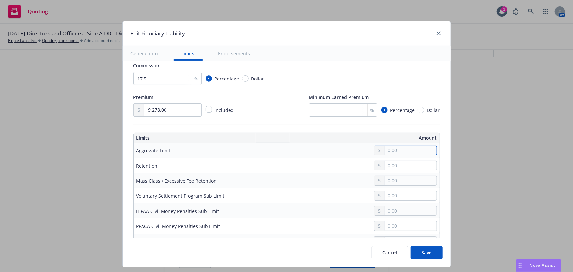
click at [421, 150] on input "text" at bounding box center [411, 150] width 52 height 9
type input "5,000,000.00"
click at [416, 167] on input "text" at bounding box center [411, 165] width 52 height 9
type input "6.00"
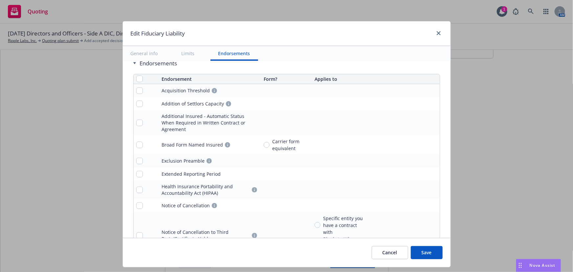
scroll to position [537, 0]
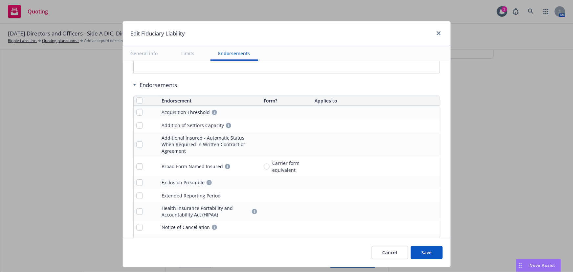
type input "5,000.00"
click at [138, 99] on input "checkbox" at bounding box center [139, 100] width 7 height 7
checkbox input "true"
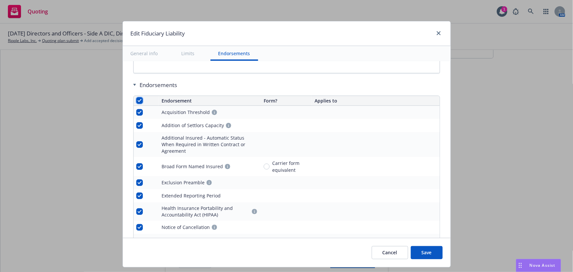
checkbox input "true"
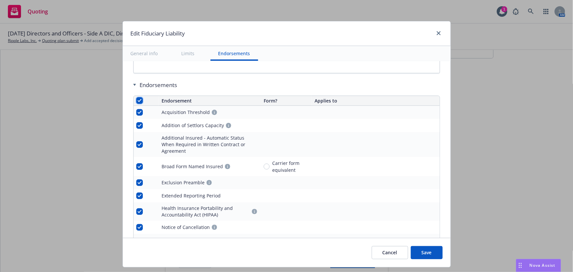
checkbox input "true"
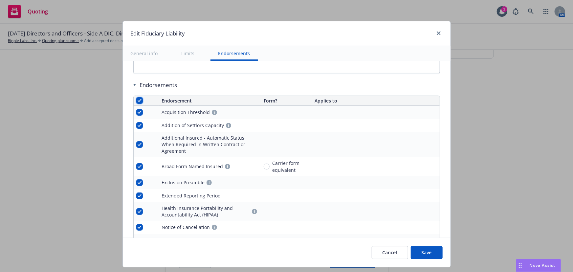
checkbox input "true"
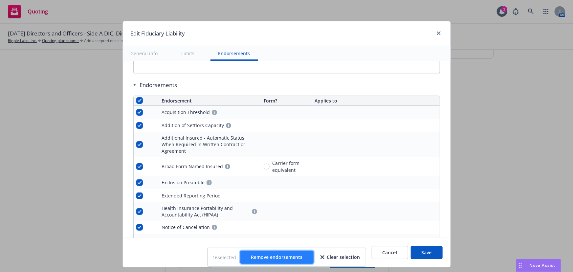
click at [293, 259] on span "Remove endorsements" at bounding box center [277, 257] width 52 height 6
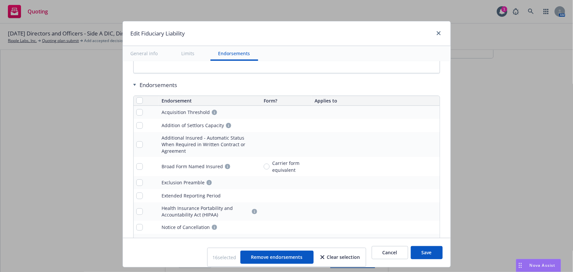
scroll to position [455, 0]
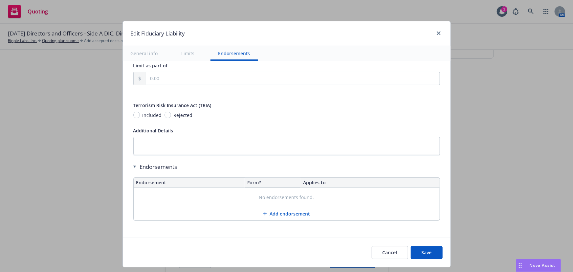
click at [430, 250] on button "Save" at bounding box center [427, 252] width 32 height 13
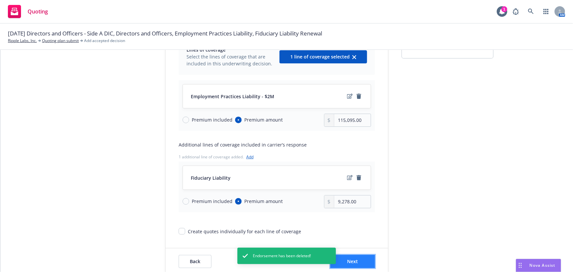
click at [356, 262] on button "Next" at bounding box center [352, 261] width 45 height 13
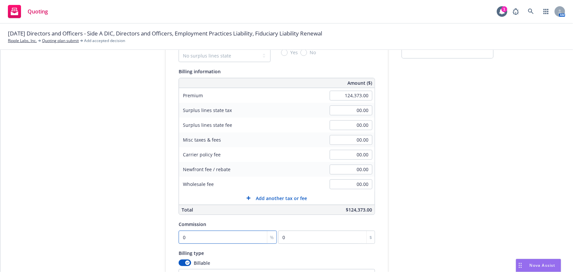
click at [200, 239] on input "0" at bounding box center [228, 236] width 98 height 13
type input "1"
type input "1243.73"
type input "17"
type input "21143.41"
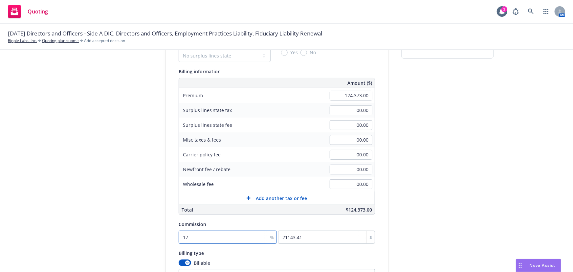
type input "17.5"
type input "21765.28"
type input "17.5"
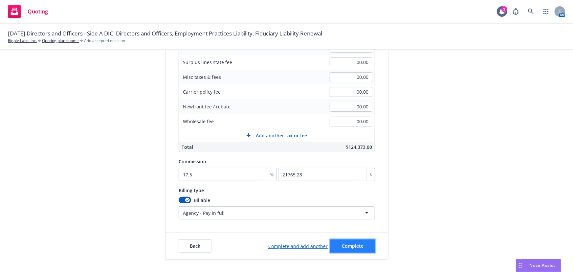
click at [348, 244] on span "Complete" at bounding box center [353, 246] width 22 height 6
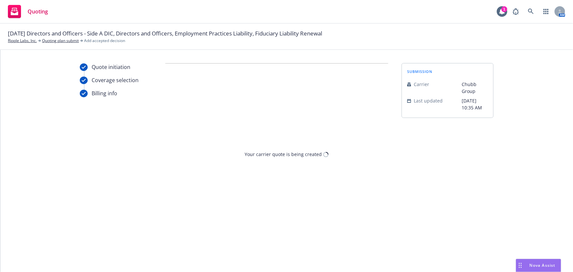
scroll to position [0, 0]
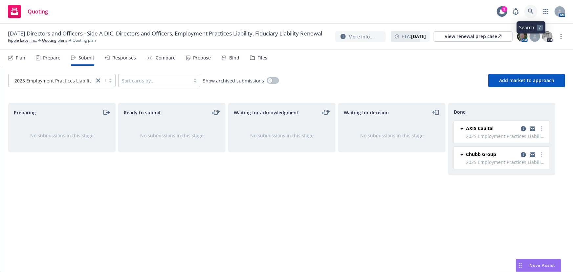
click at [535, 14] on link at bounding box center [530, 11] width 13 height 13
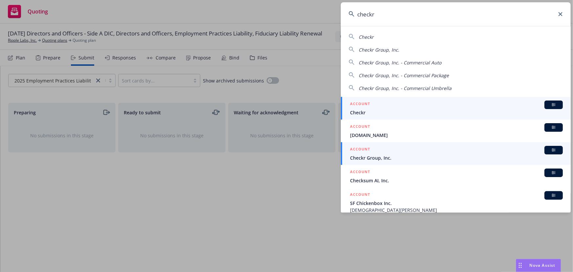
type input "checkr"
click at [388, 158] on span "Checkr Group, Inc." at bounding box center [456, 157] width 213 height 7
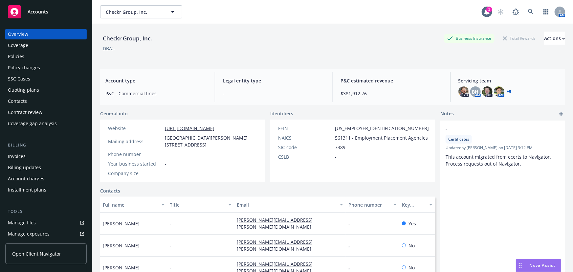
click at [30, 154] on div "Invoices" at bounding box center [46, 156] width 76 height 11
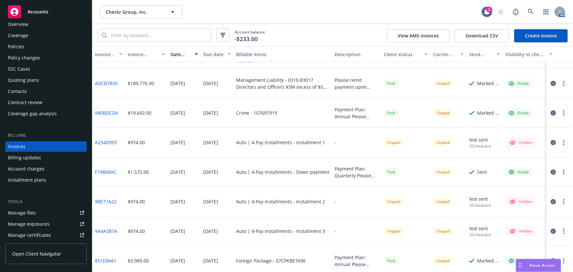
scroll to position [59, 0]
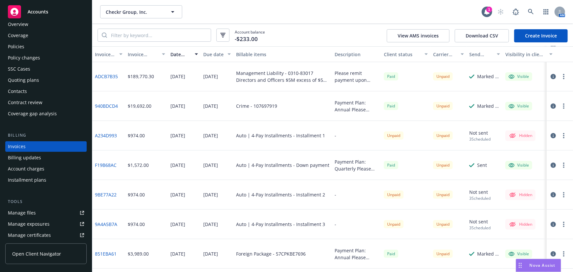
click at [549, 265] on span "Nova Assist" at bounding box center [542, 265] width 26 height 6
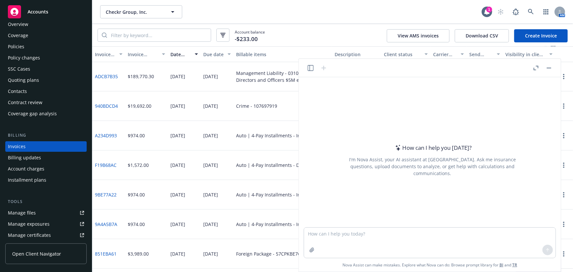
click at [546, 69] on button "button" at bounding box center [549, 68] width 8 height 8
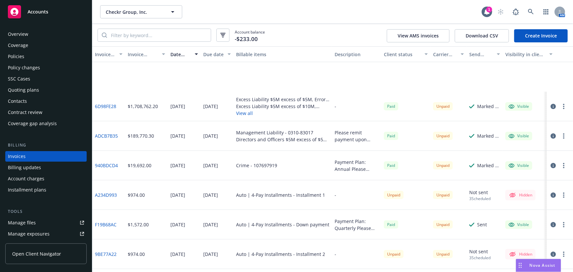
scroll to position [59, 0]
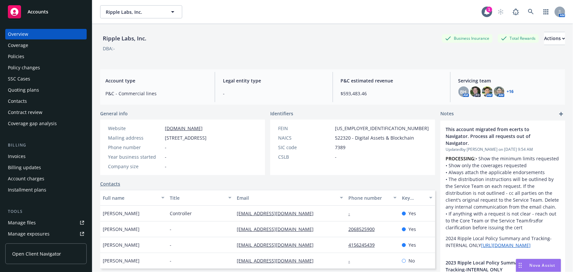
click at [32, 60] on div "Policies" at bounding box center [46, 56] width 76 height 11
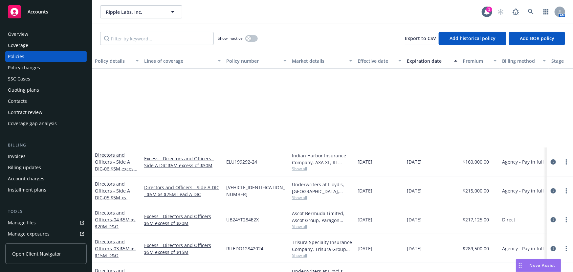
scroll to position [119, 0]
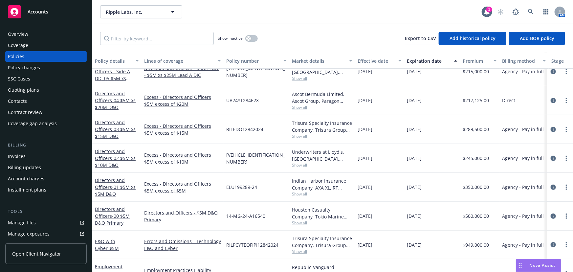
click at [47, 91] on div "Quoting plans" at bounding box center [46, 90] width 76 height 11
